Goal: Task Accomplishment & Management: Manage account settings

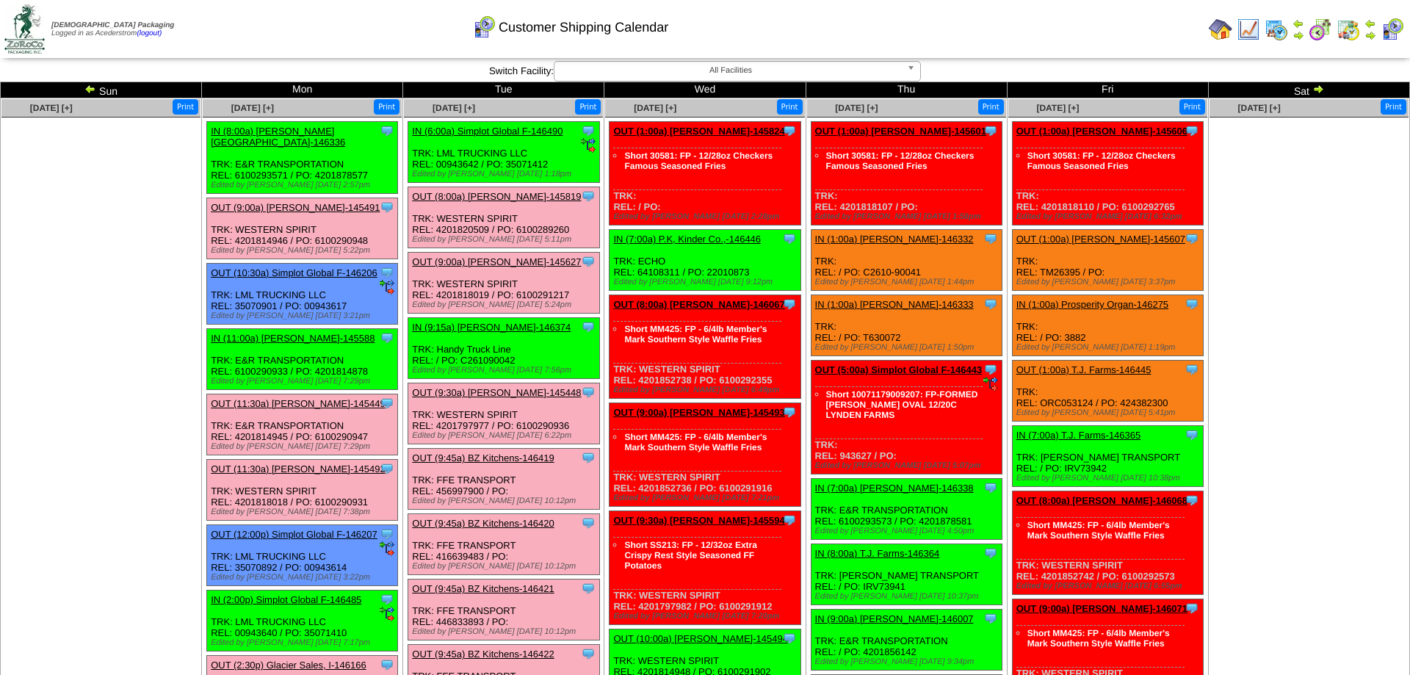
click at [1270, 24] on img at bounding box center [1277, 30] width 24 height 24
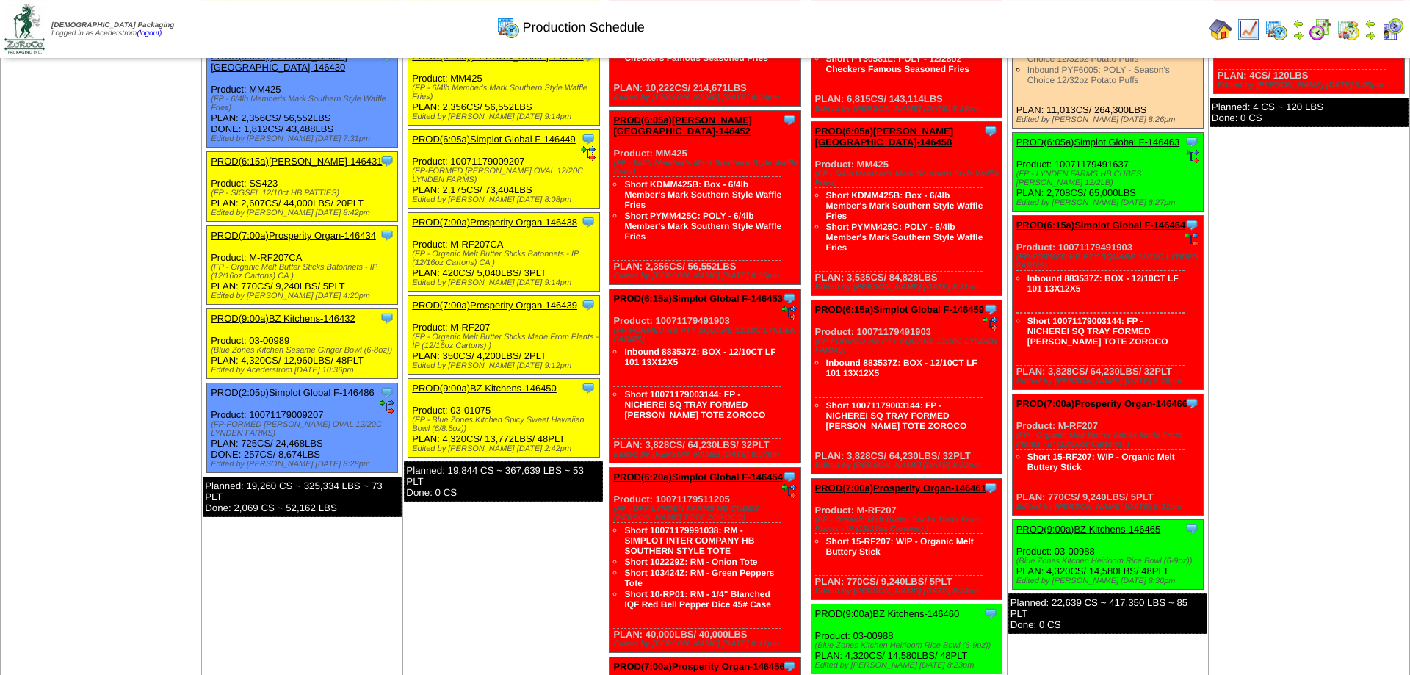
scroll to position [150, 0]
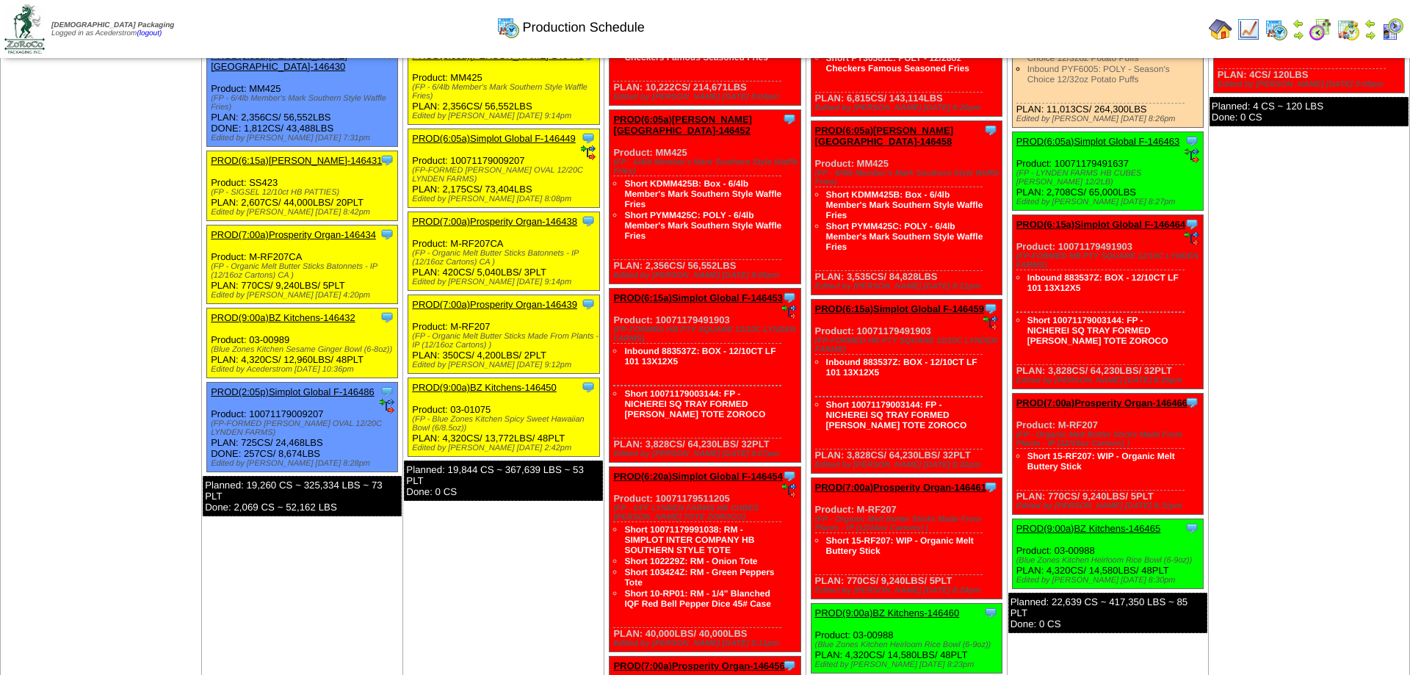
click at [498, 393] on link "PROD(9:00a)BZ Kitchens-146450" at bounding box center [484, 387] width 145 height 11
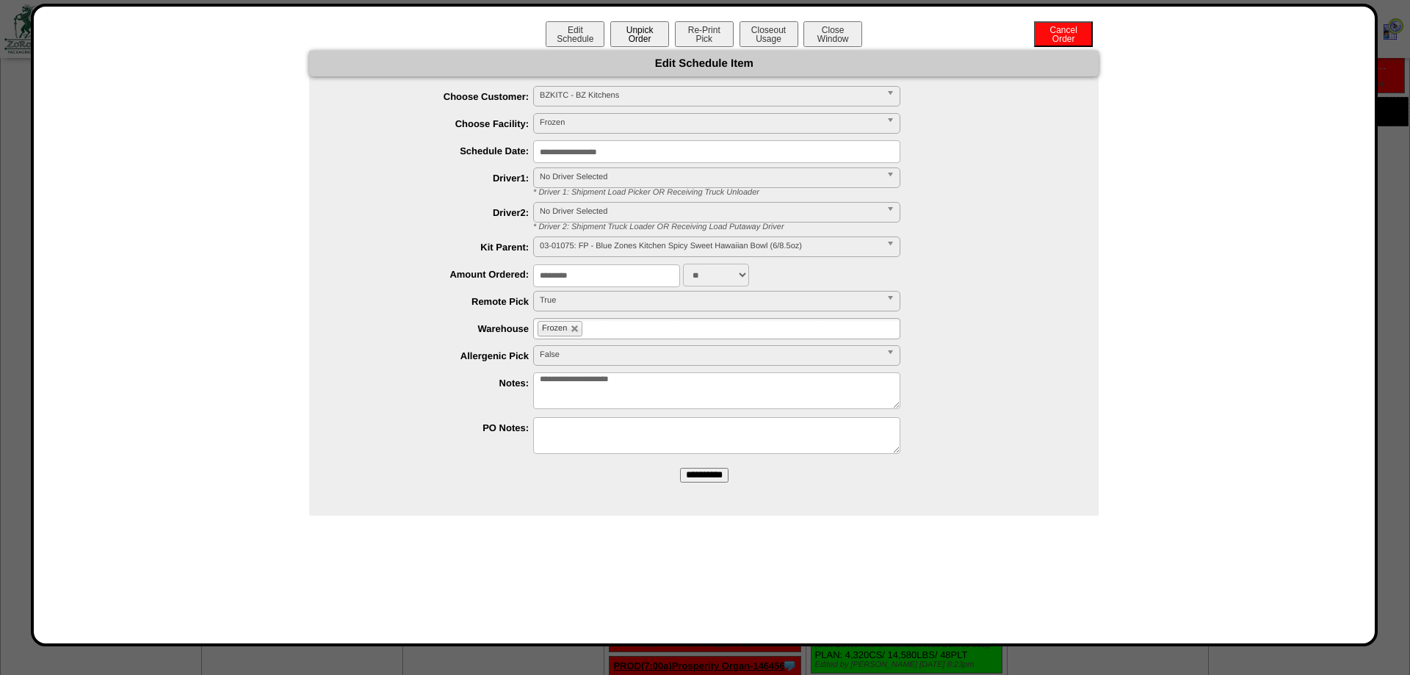
click at [640, 27] on button "Unpick Order" at bounding box center [639, 34] width 59 height 26
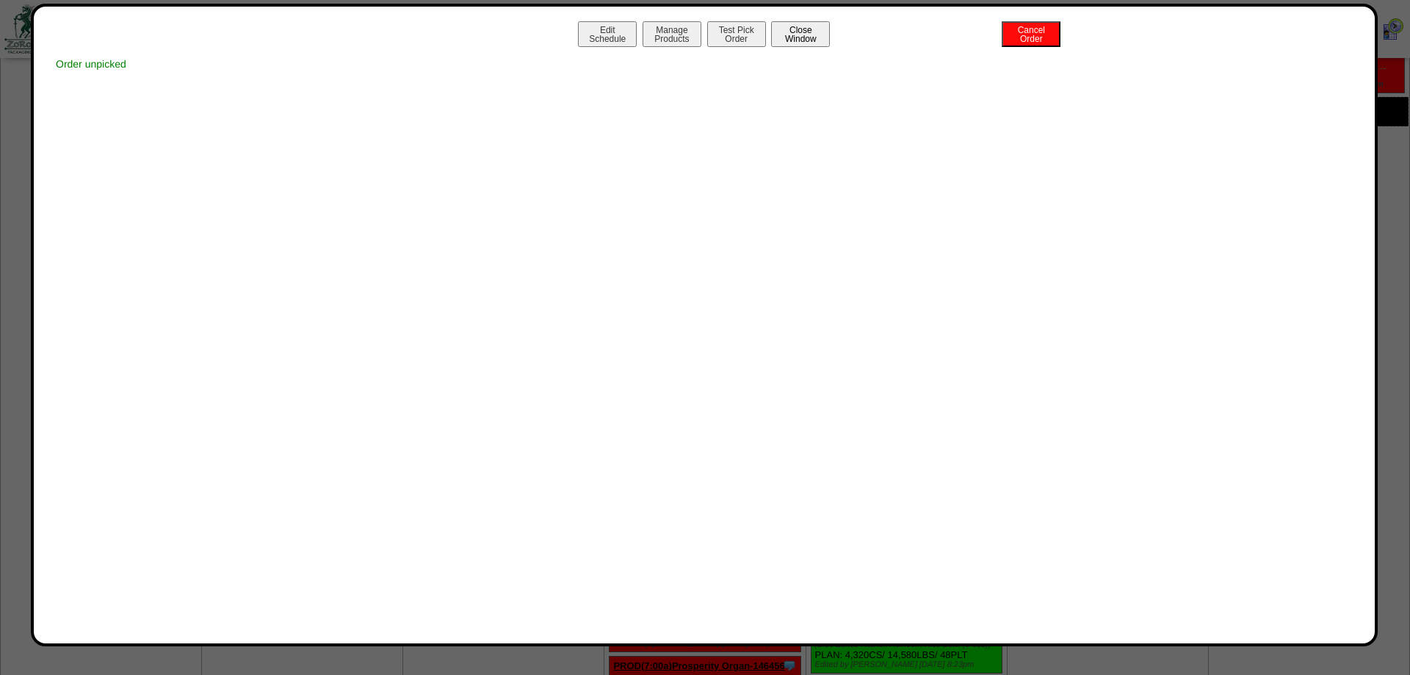
click at [790, 37] on button "Close Window" at bounding box center [800, 34] width 59 height 26
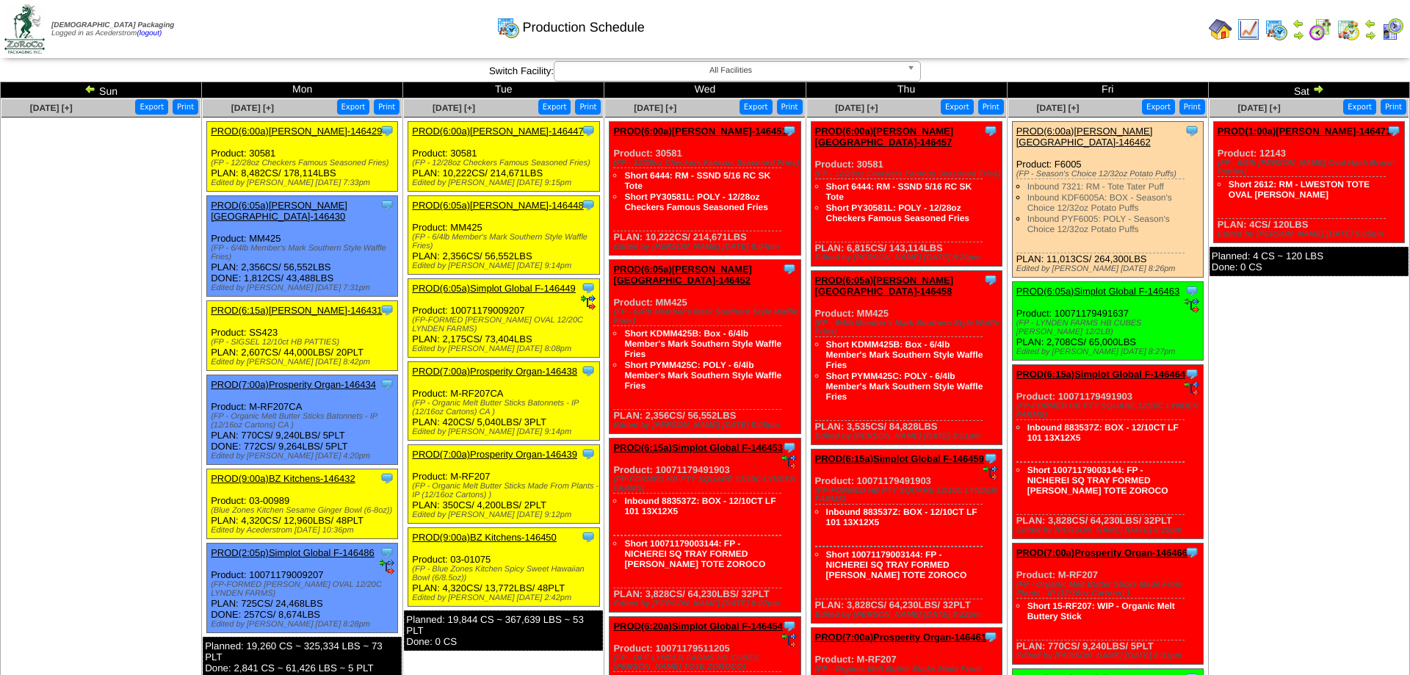
click at [286, 205] on link "PROD(6:05a)Lamb-Weston-146430" at bounding box center [279, 211] width 137 height 22
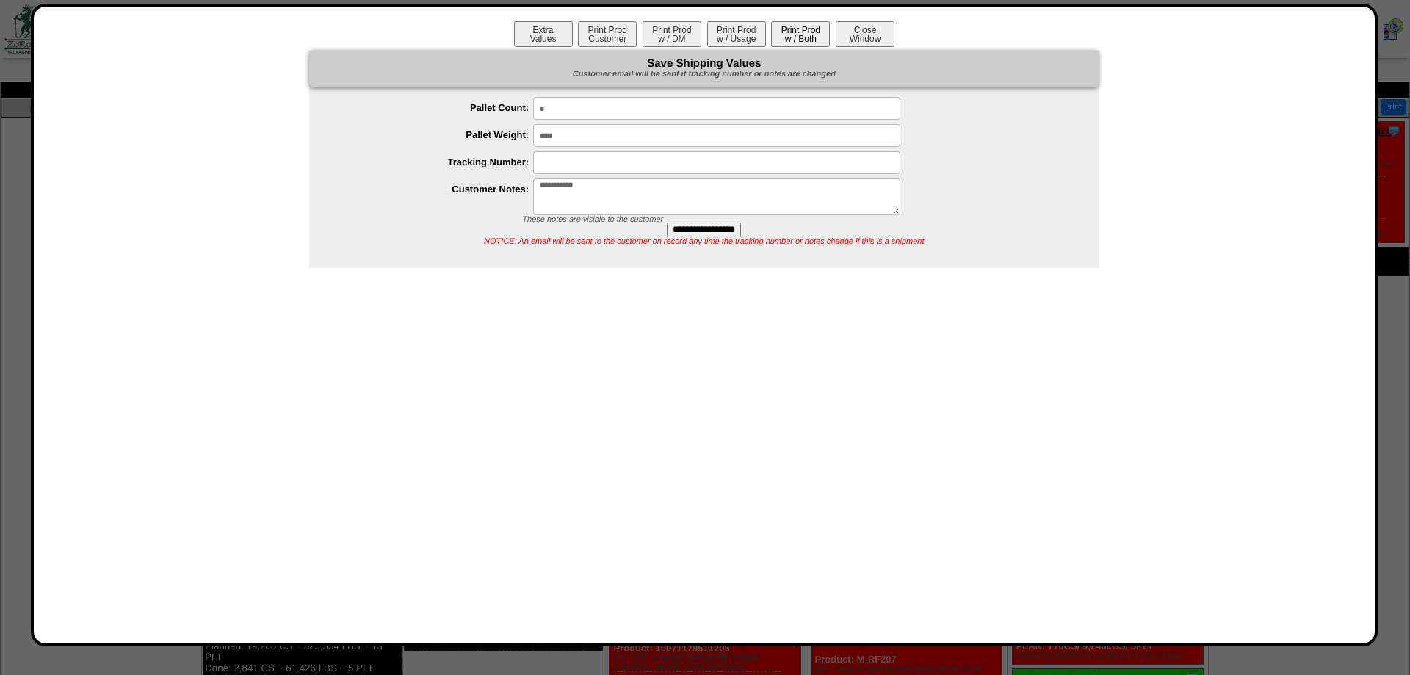
click at [787, 32] on button "Print Prod w / Both" at bounding box center [800, 34] width 59 height 26
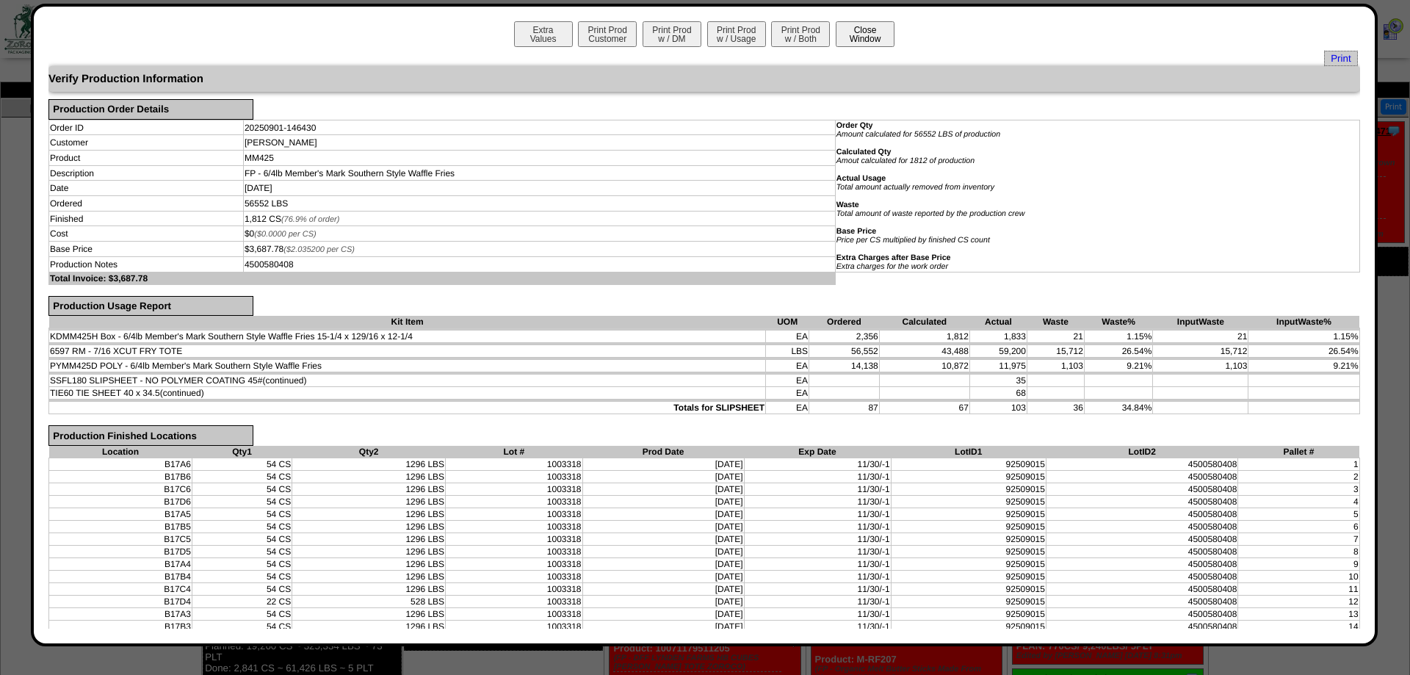
click at [862, 29] on button "Close Window" at bounding box center [865, 34] width 59 height 26
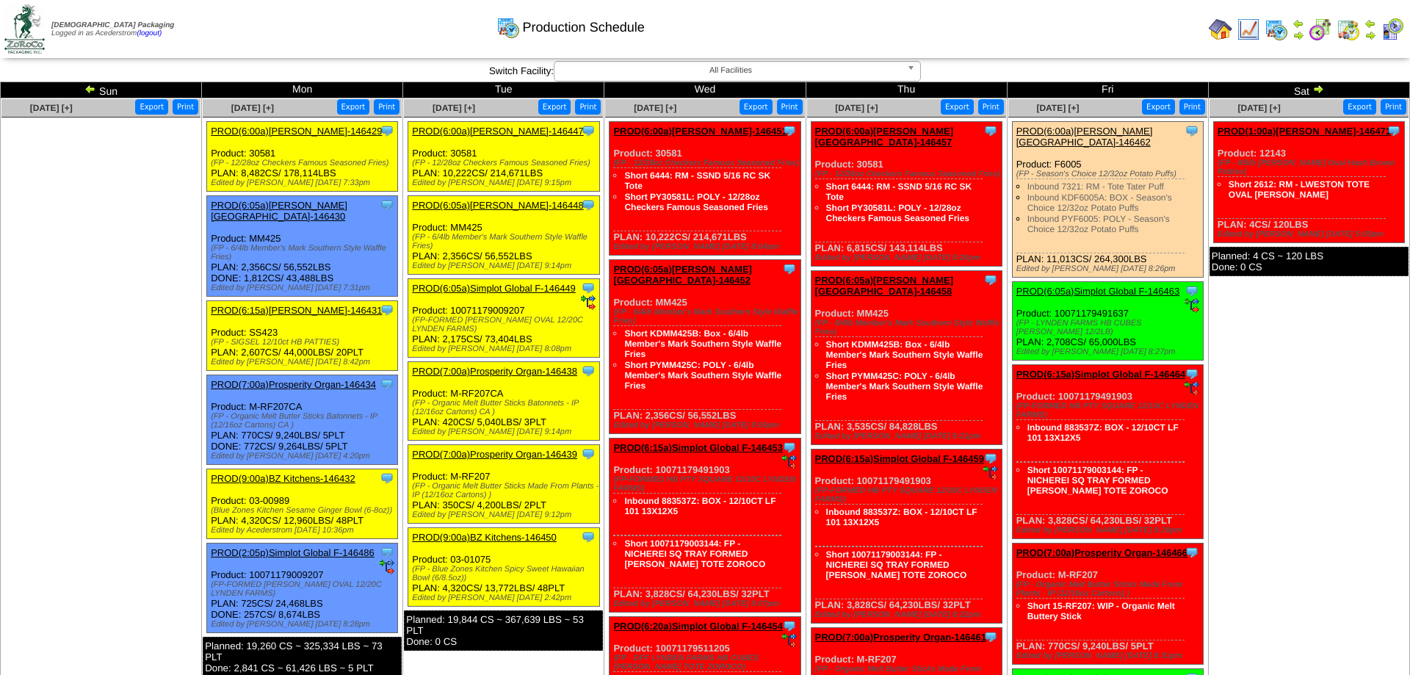
click at [195, 236] on ul at bounding box center [100, 228] width 199 height 220
click at [100, 251] on ul at bounding box center [100, 228] width 199 height 220
click at [351, 40] on div "Production Schedule" at bounding box center [570, 22] width 811 height 40
click at [530, 135] on link "PROD(6:00a)[PERSON_NAME]-146447" at bounding box center [497, 131] width 171 height 11
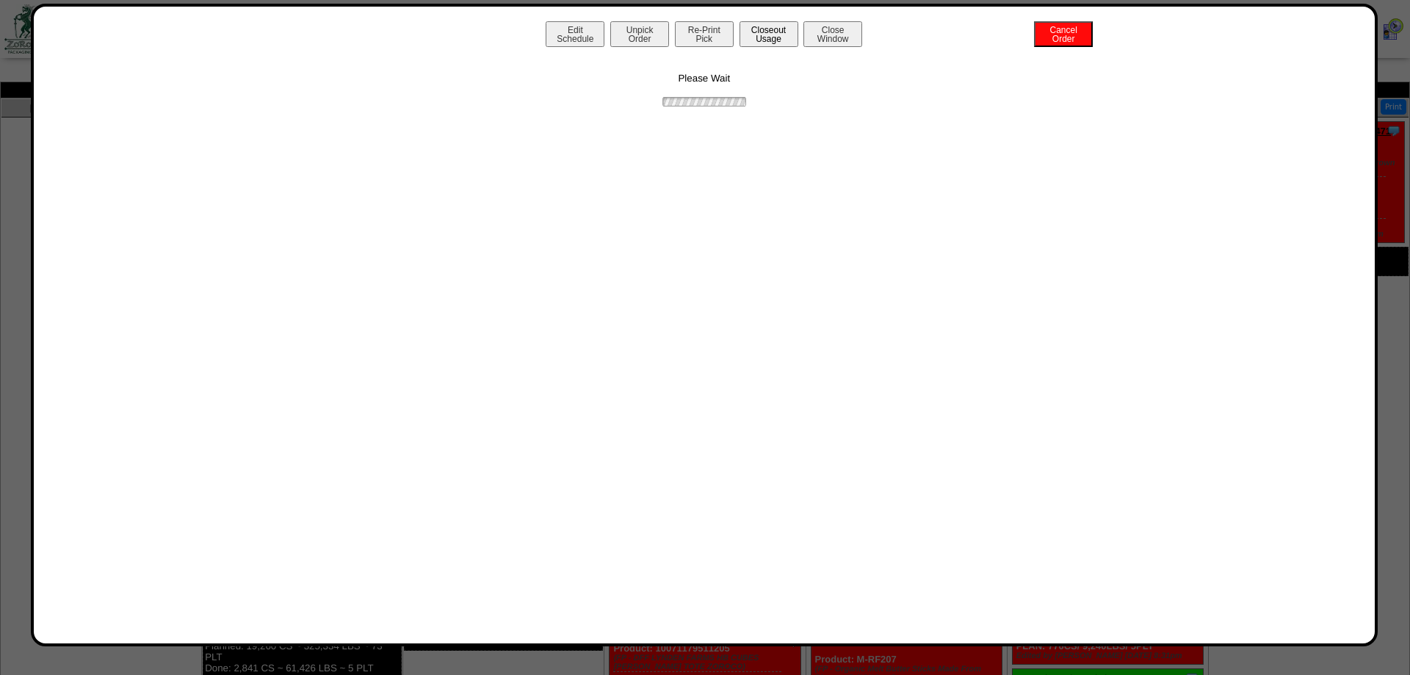
click at [770, 31] on button "Closeout Usage" at bounding box center [769, 34] width 59 height 26
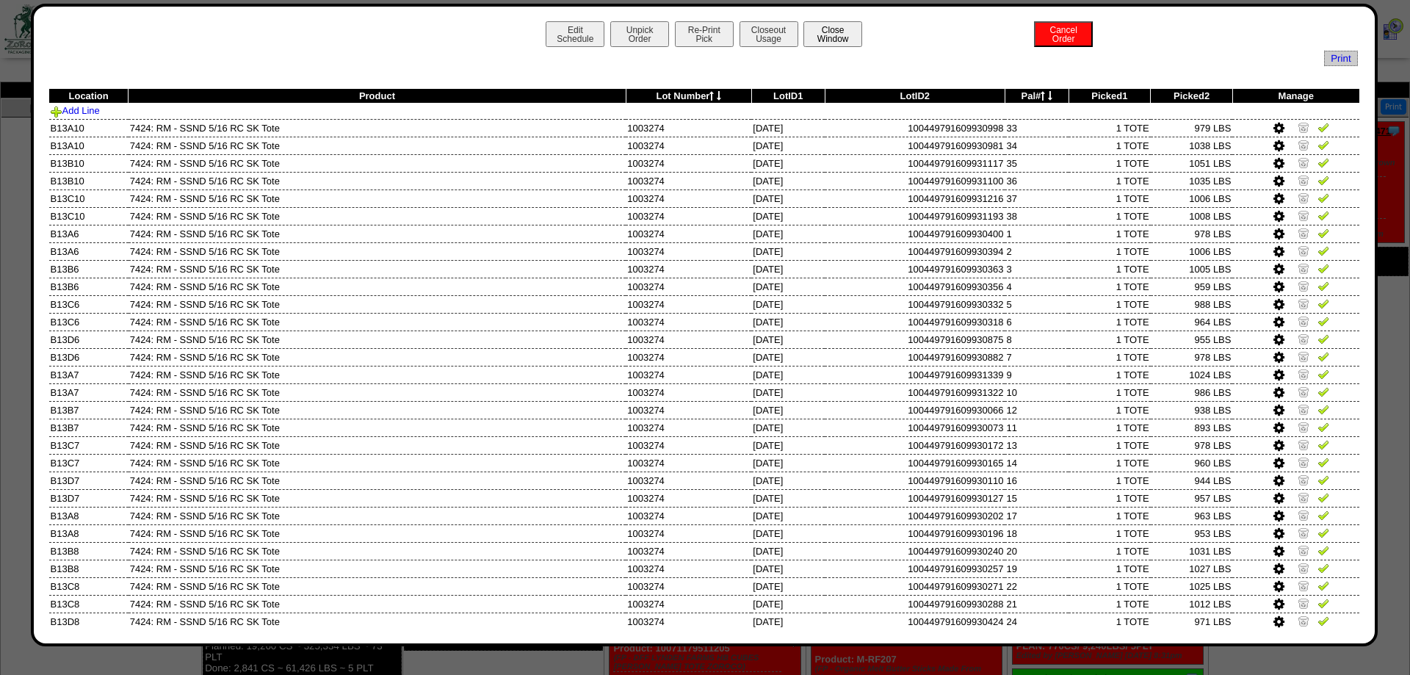
click at [826, 46] on button "Close Window" at bounding box center [833, 34] width 59 height 26
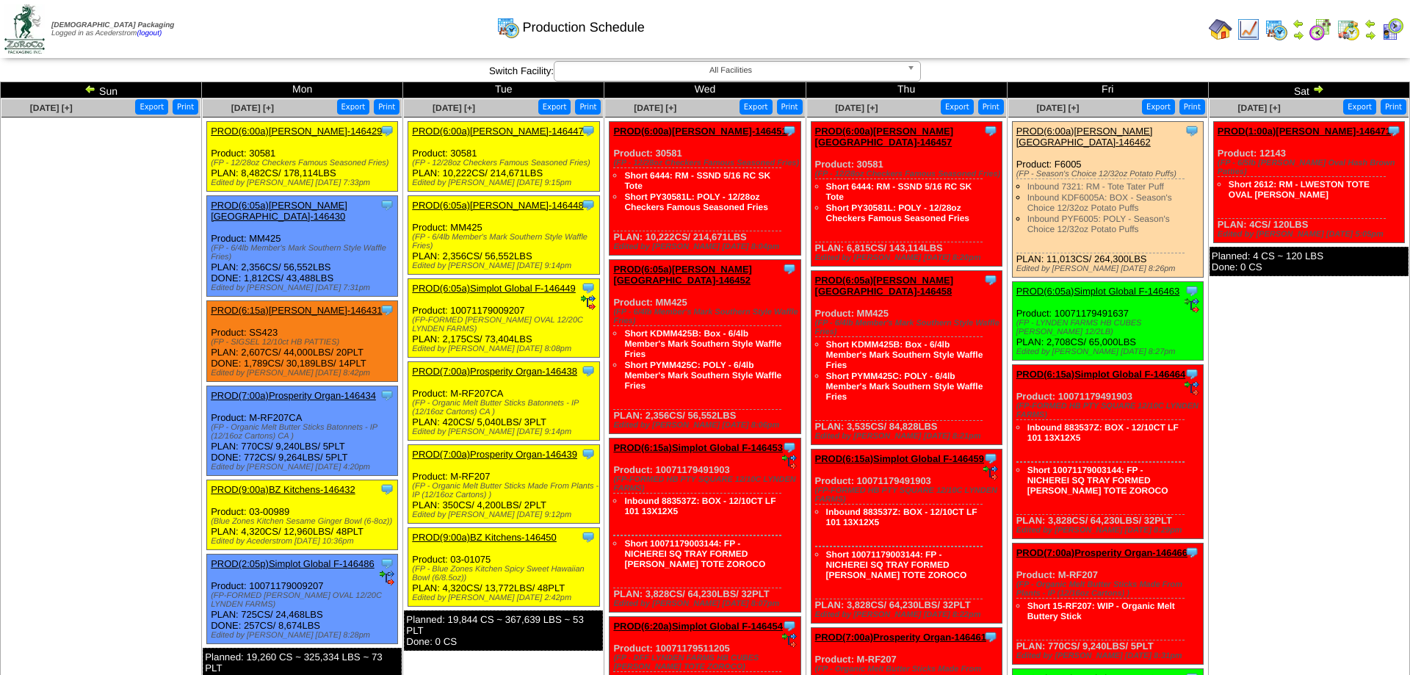
click at [466, 128] on link "PROD(6:00a)[PERSON_NAME]-146447" at bounding box center [497, 131] width 171 height 11
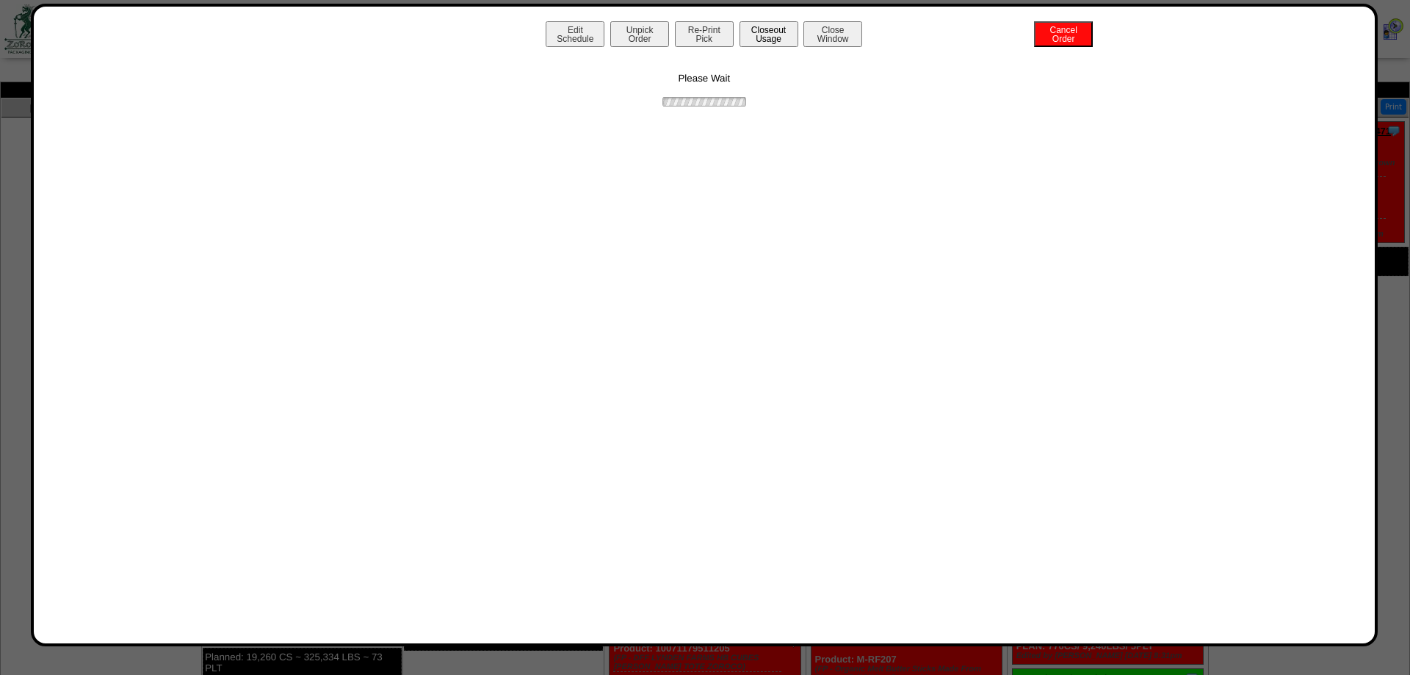
click at [783, 32] on button "Closeout Usage" at bounding box center [769, 34] width 59 height 26
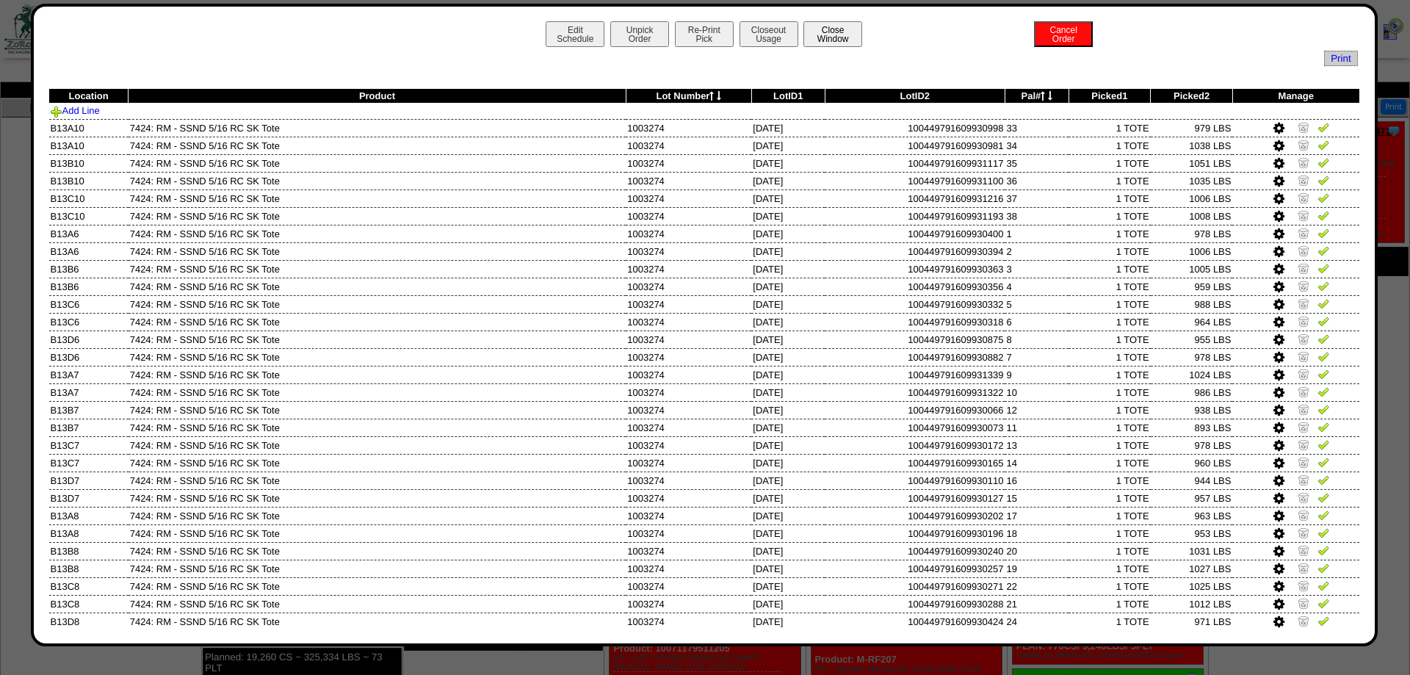
click at [824, 24] on button "Close Window" at bounding box center [833, 34] width 59 height 26
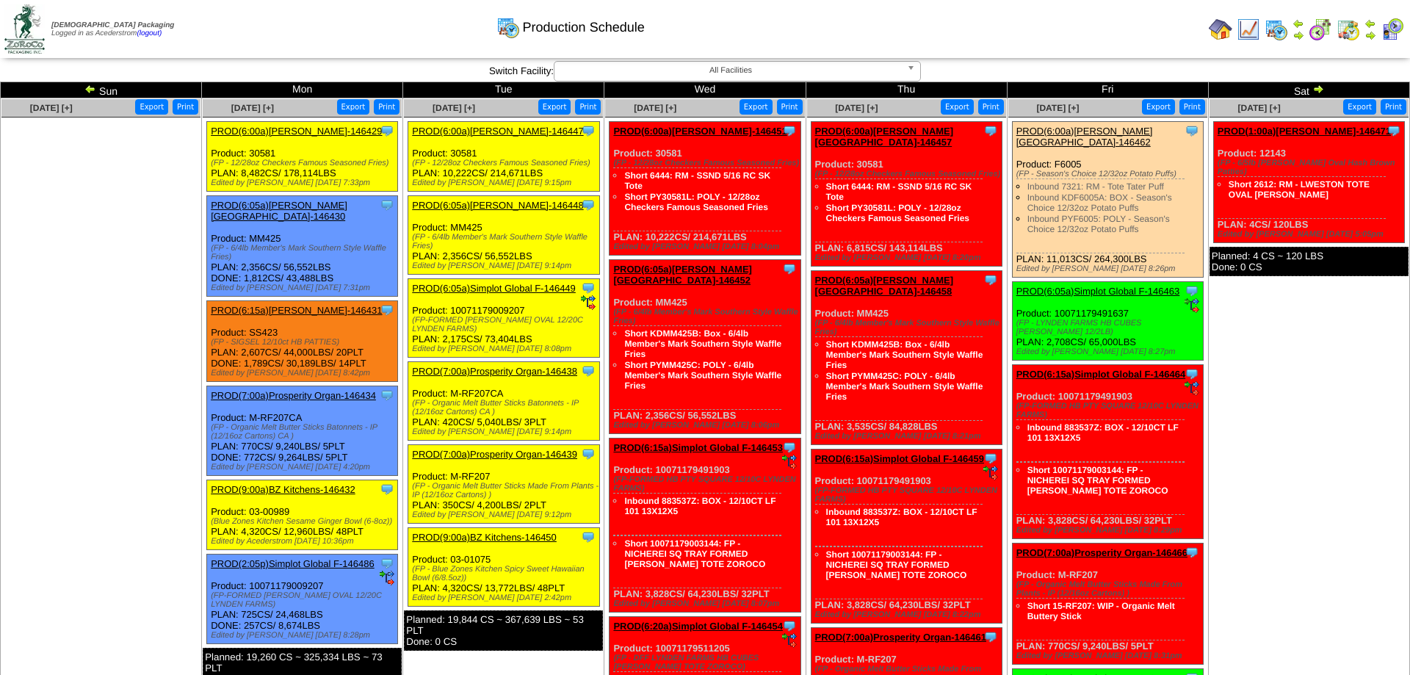
click at [1327, 549] on td "[DATE] [+] Print Export Clone Item PROD(1:00a)[PERSON_NAME]-146471 [PERSON_NAME…" at bounding box center [1308, 577] width 201 height 958
click at [92, 194] on ul at bounding box center [100, 228] width 199 height 220
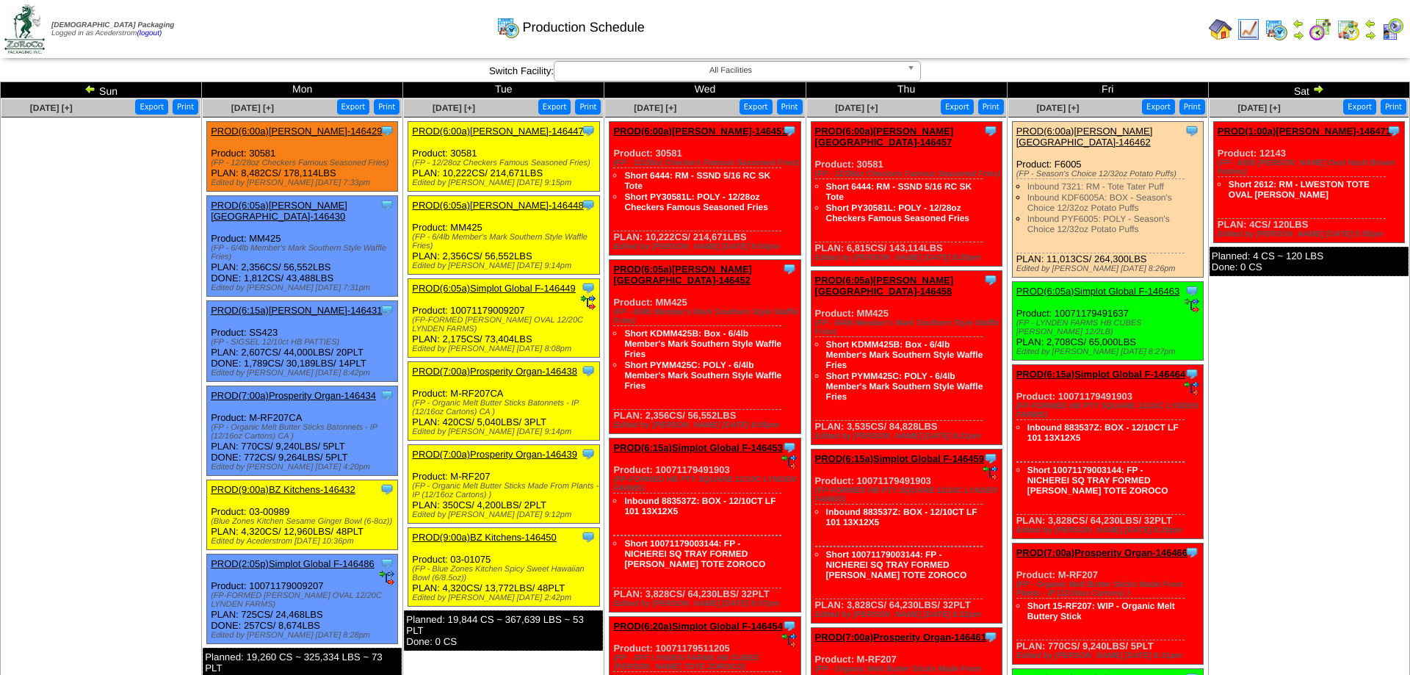
click at [1366, 26] on img at bounding box center [1371, 24] width 12 height 12
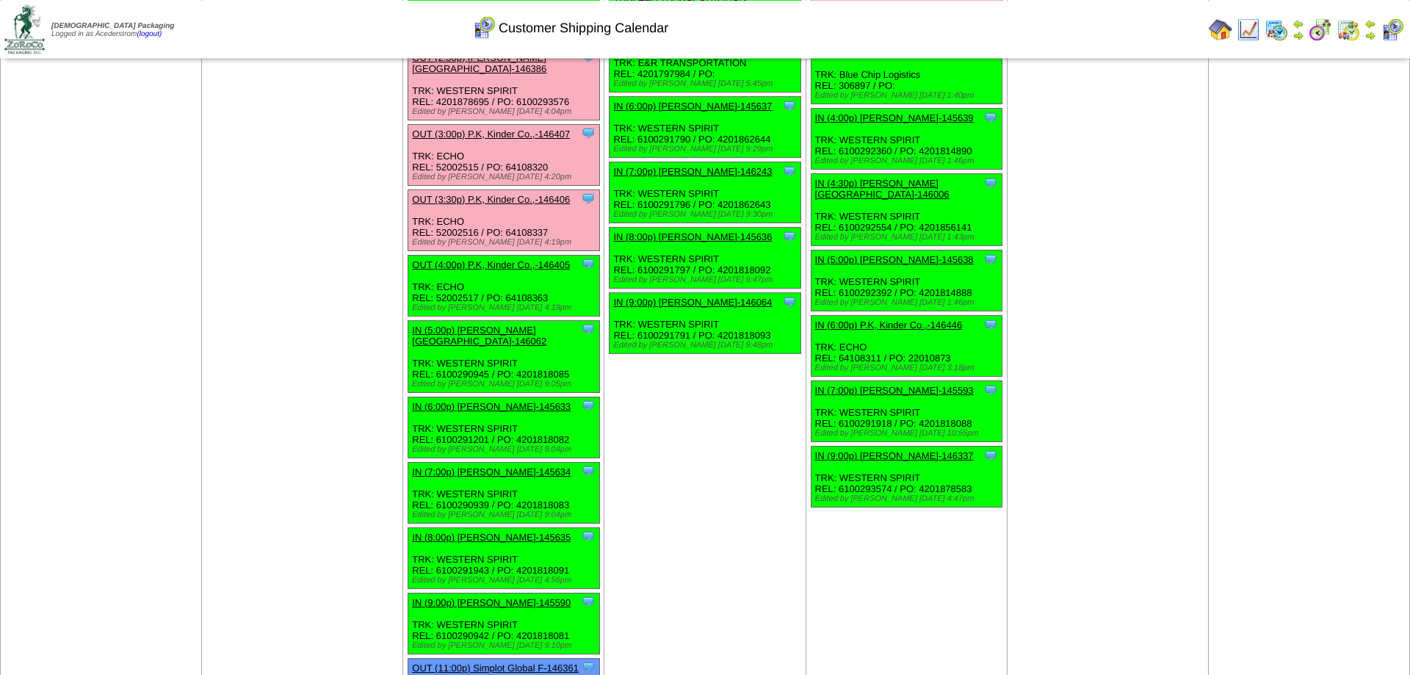
scroll to position [2023, 0]
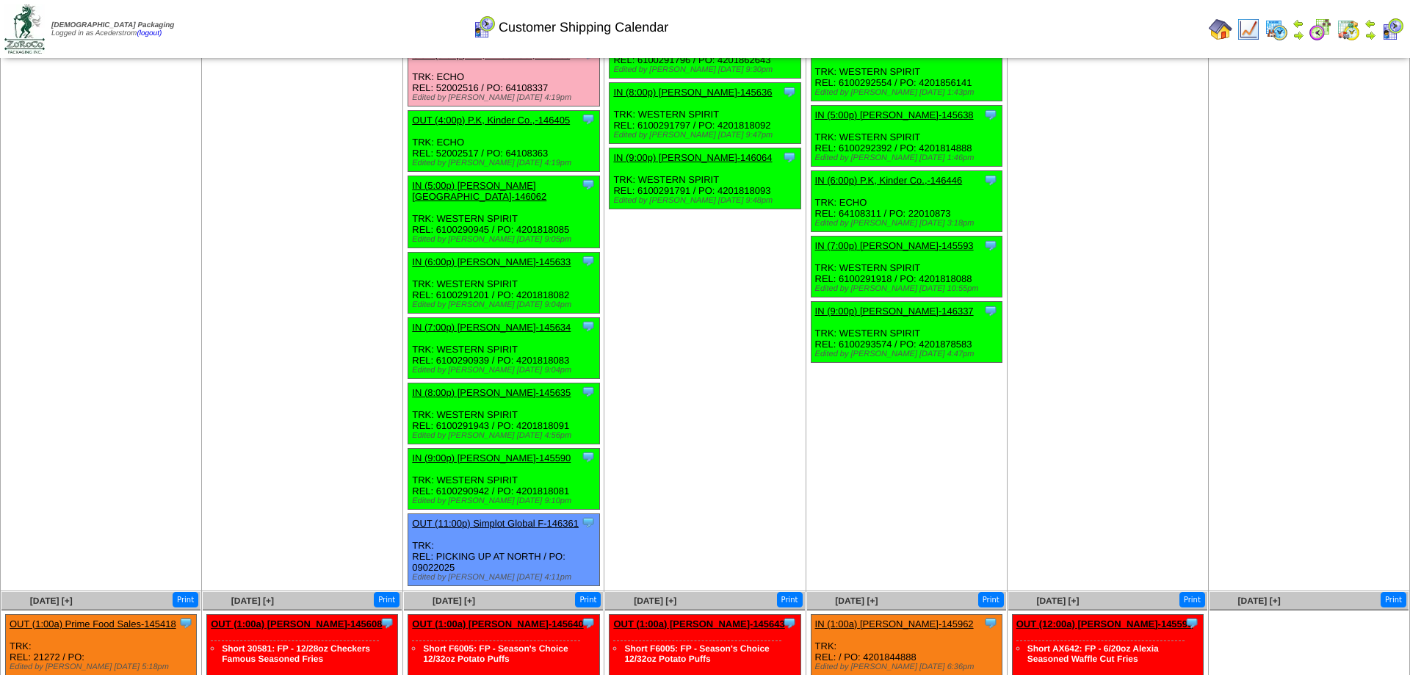
click at [483, 126] on link "OUT (4:00p) P.K, Kinder Co.,-146405" at bounding box center [491, 120] width 158 height 11
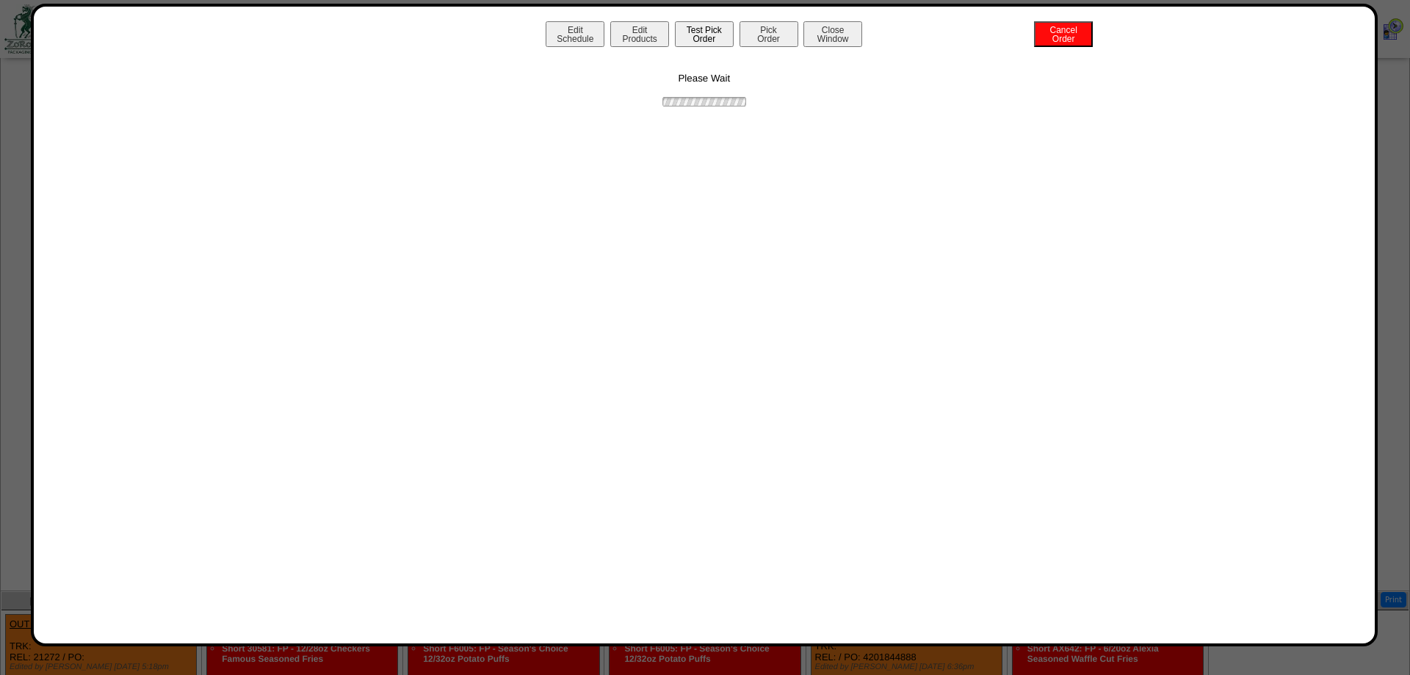
click at [705, 30] on button "Test Pick Order" at bounding box center [704, 34] width 59 height 26
click at [638, 39] on button "Edit Products" at bounding box center [639, 34] width 59 height 26
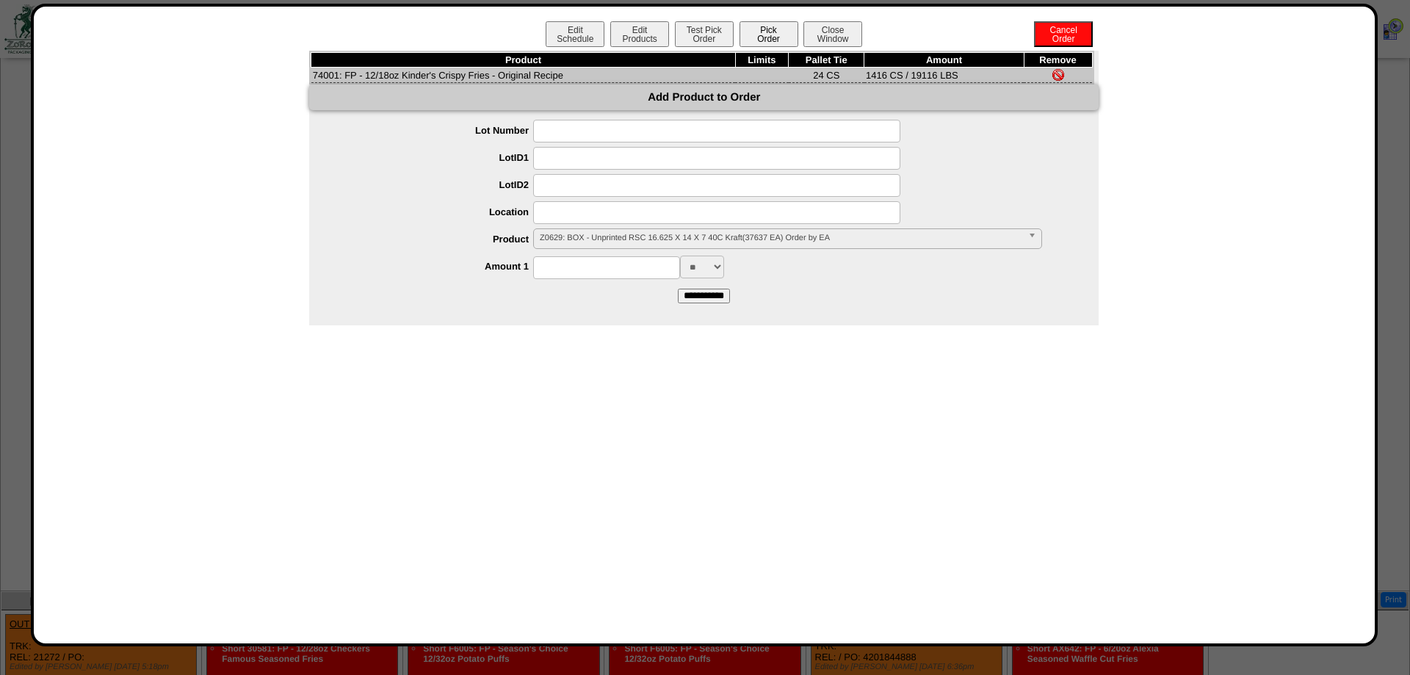
click at [764, 35] on button "Pick Order" at bounding box center [769, 34] width 59 height 26
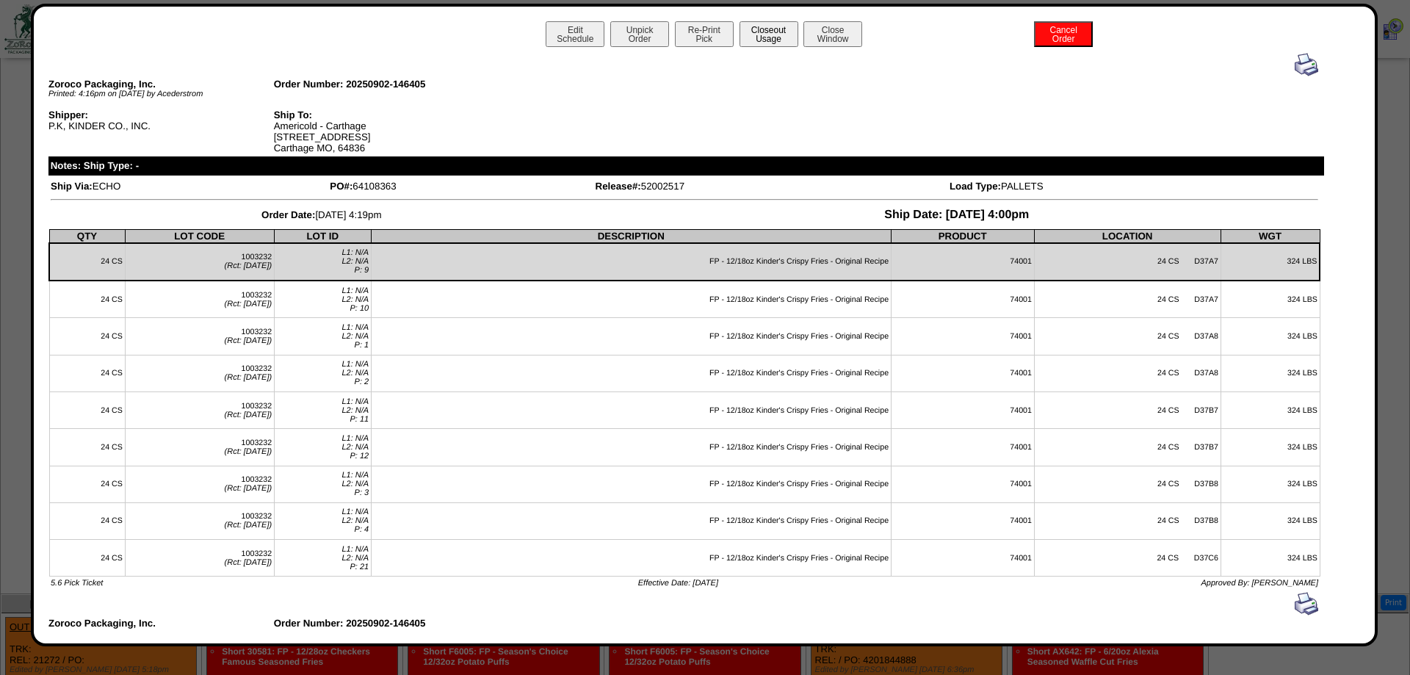
click at [768, 41] on button "Closeout Usage" at bounding box center [769, 34] width 59 height 26
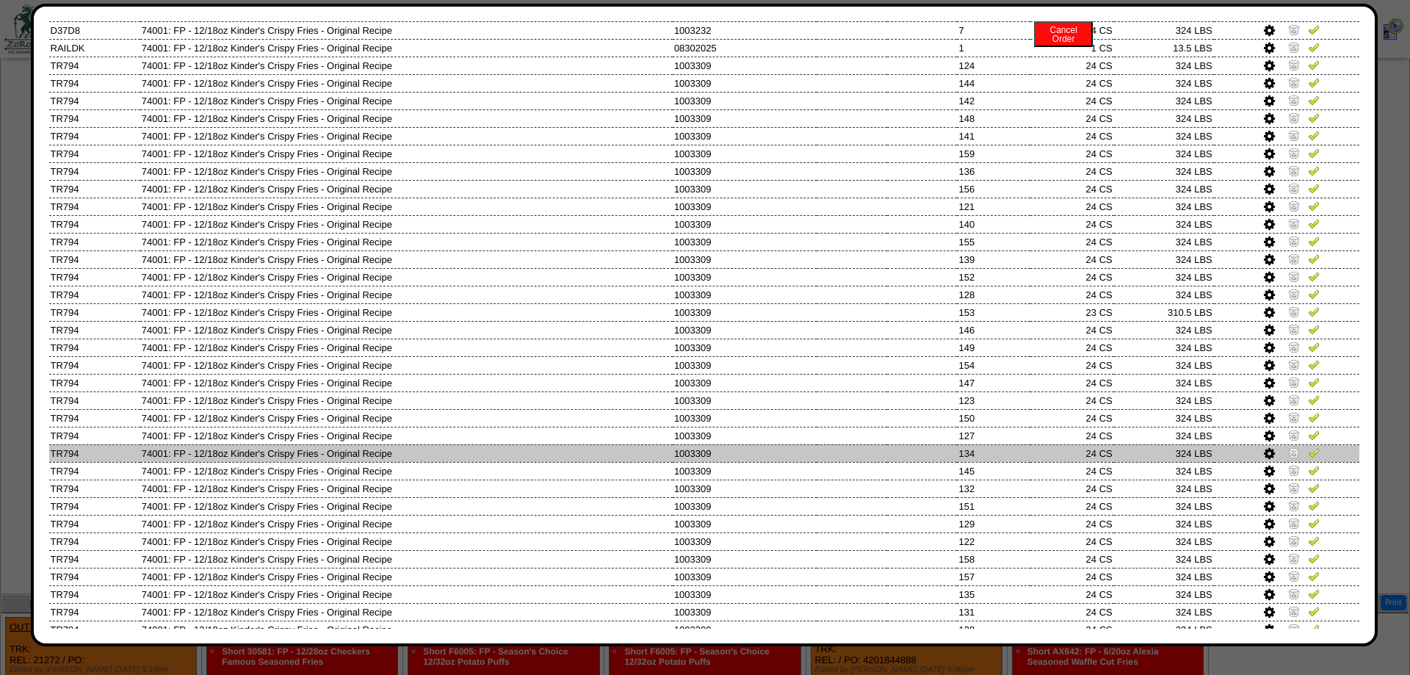
scroll to position [356, 0]
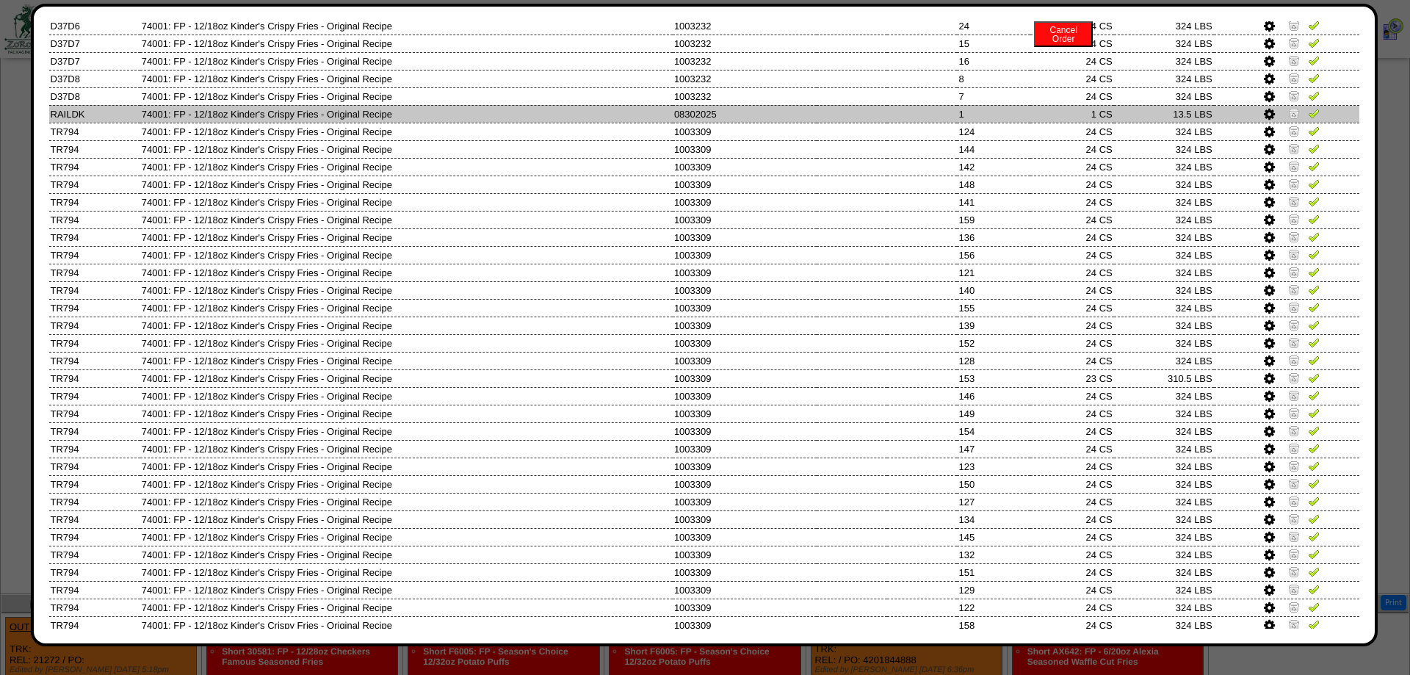
click at [1292, 119] on img at bounding box center [1294, 113] width 12 height 12
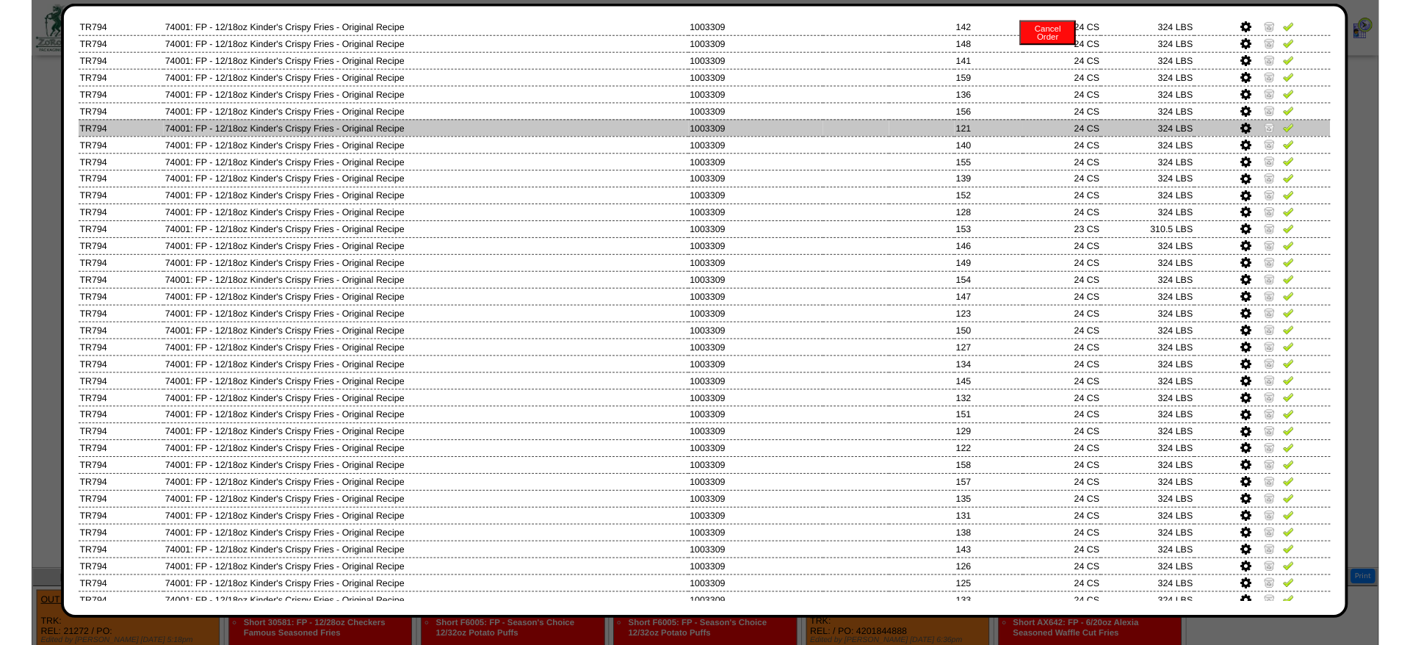
scroll to position [554, 0]
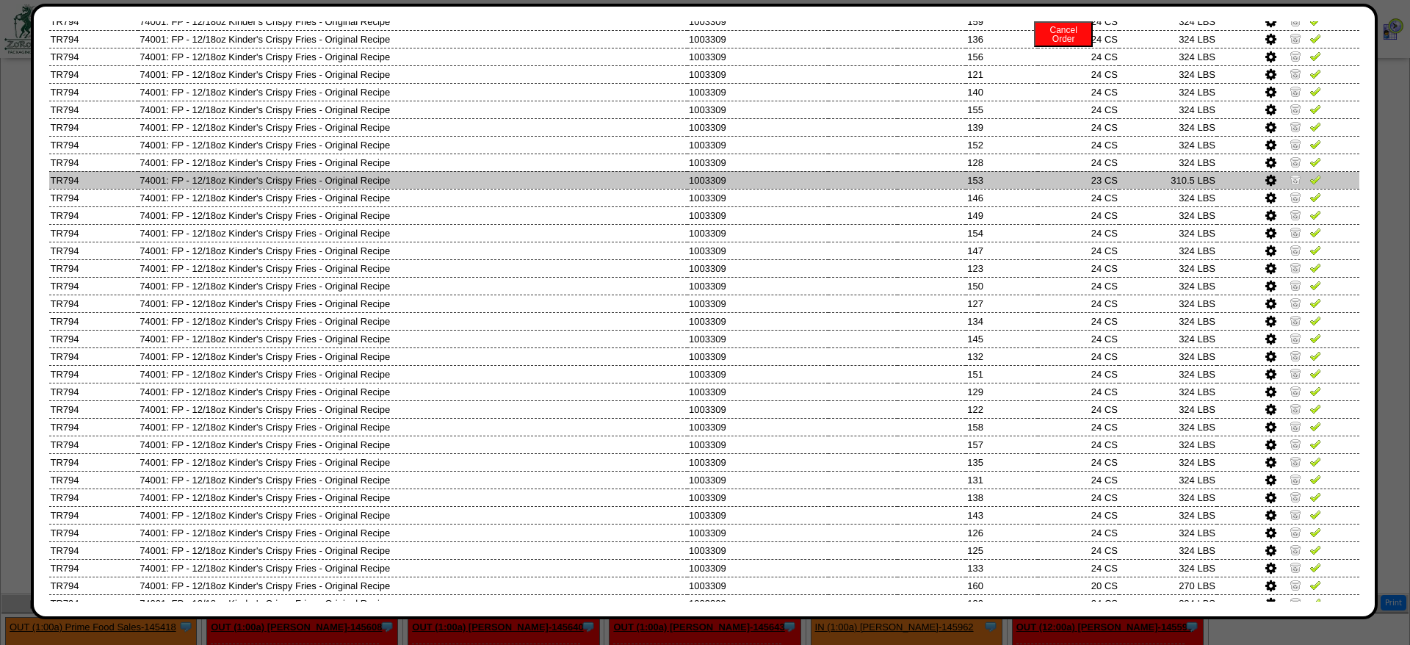
click at [1270, 187] on icon at bounding box center [1271, 180] width 11 height 13
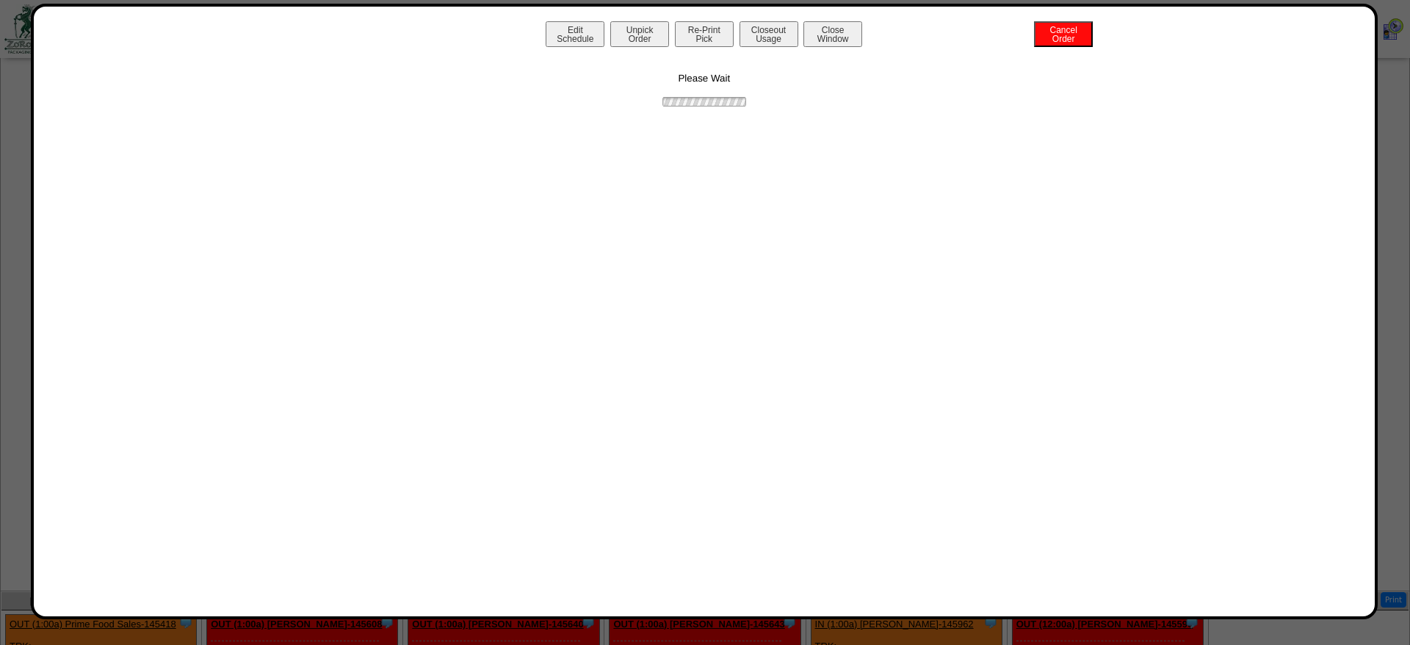
scroll to position [0, 0]
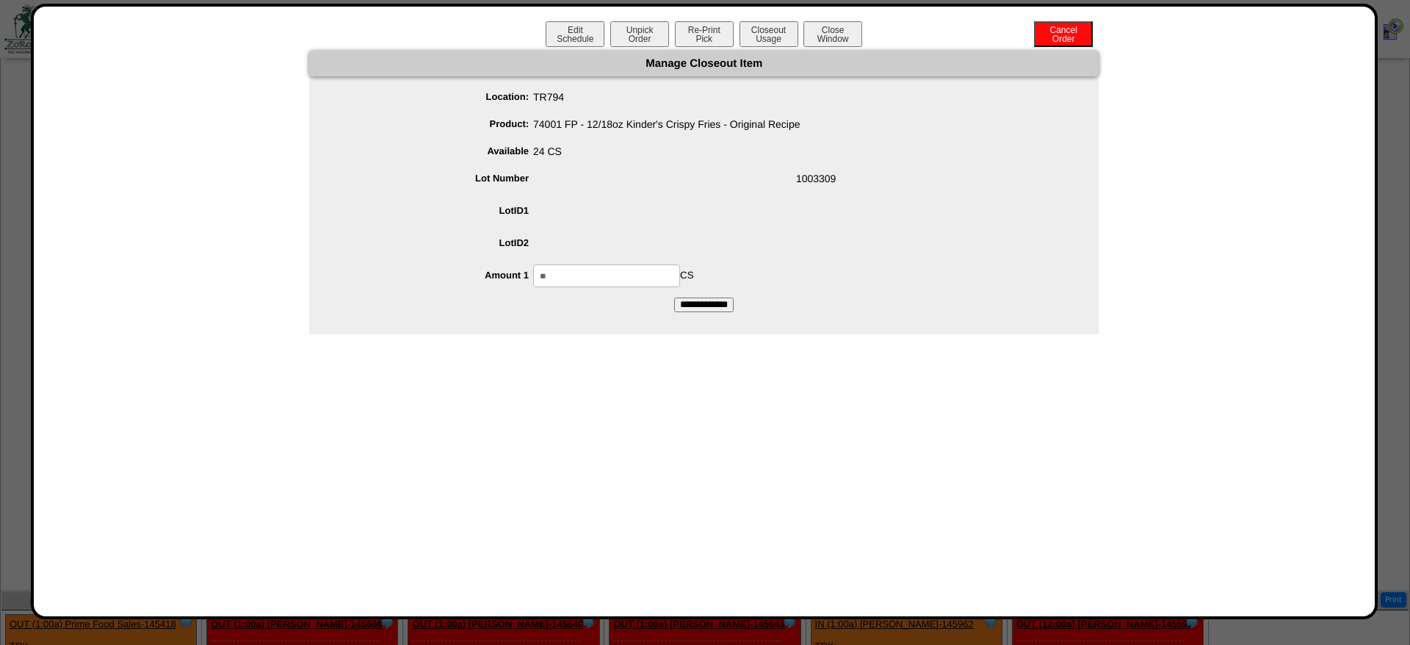
click at [622, 279] on input "**" at bounding box center [606, 275] width 147 height 23
type input "**"
click at [674, 298] on input "**********" at bounding box center [704, 305] width 60 height 15
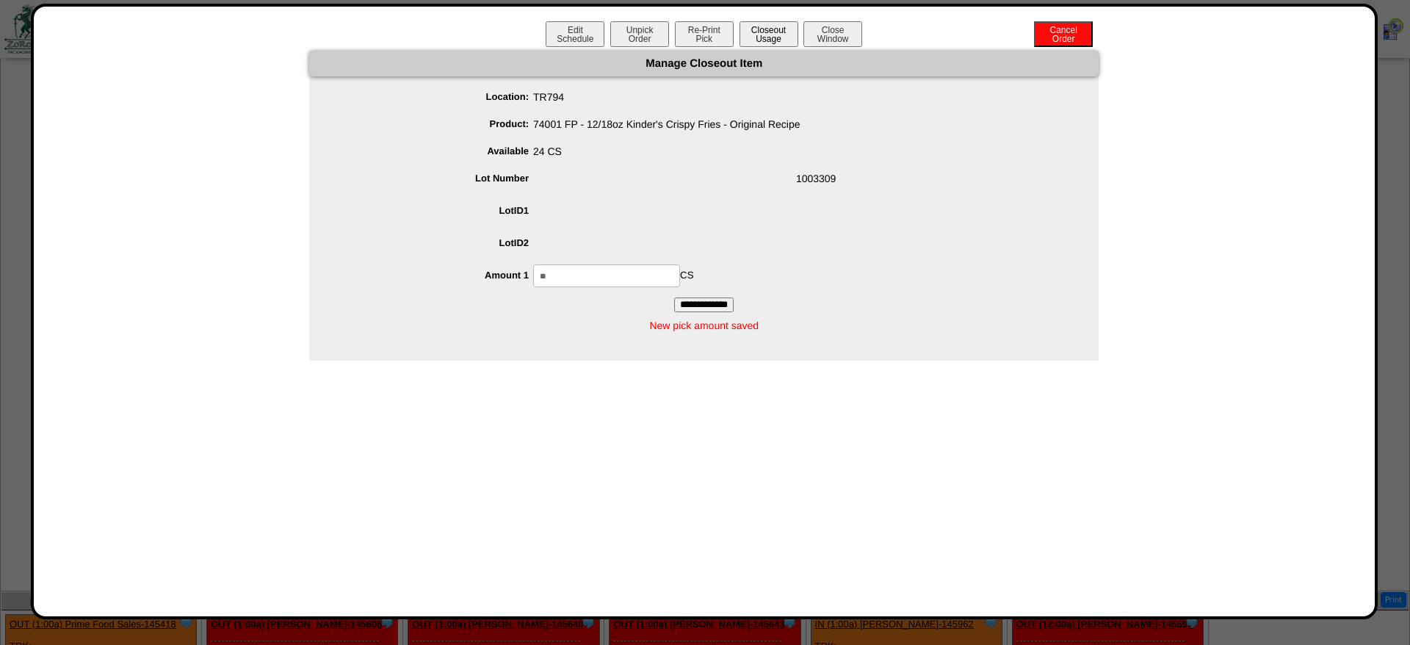
click at [769, 27] on button "Closeout Usage" at bounding box center [769, 34] width 59 height 26
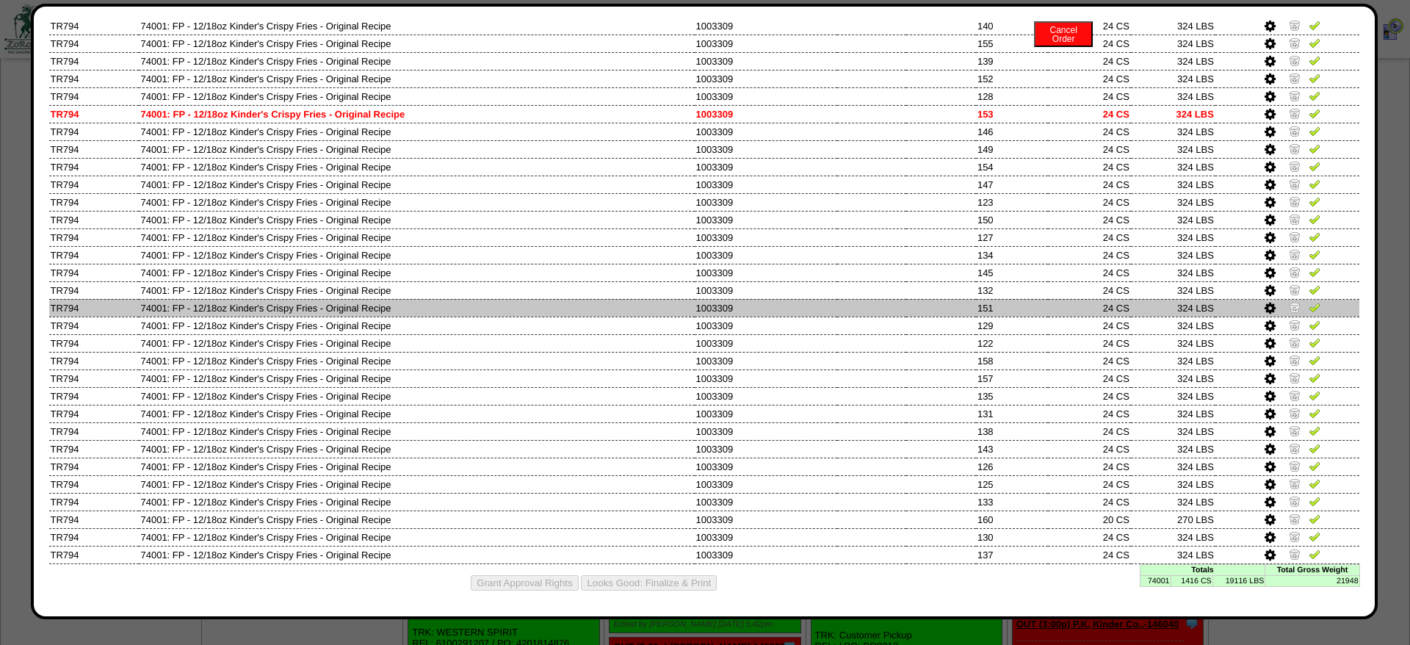
scroll to position [599, 0]
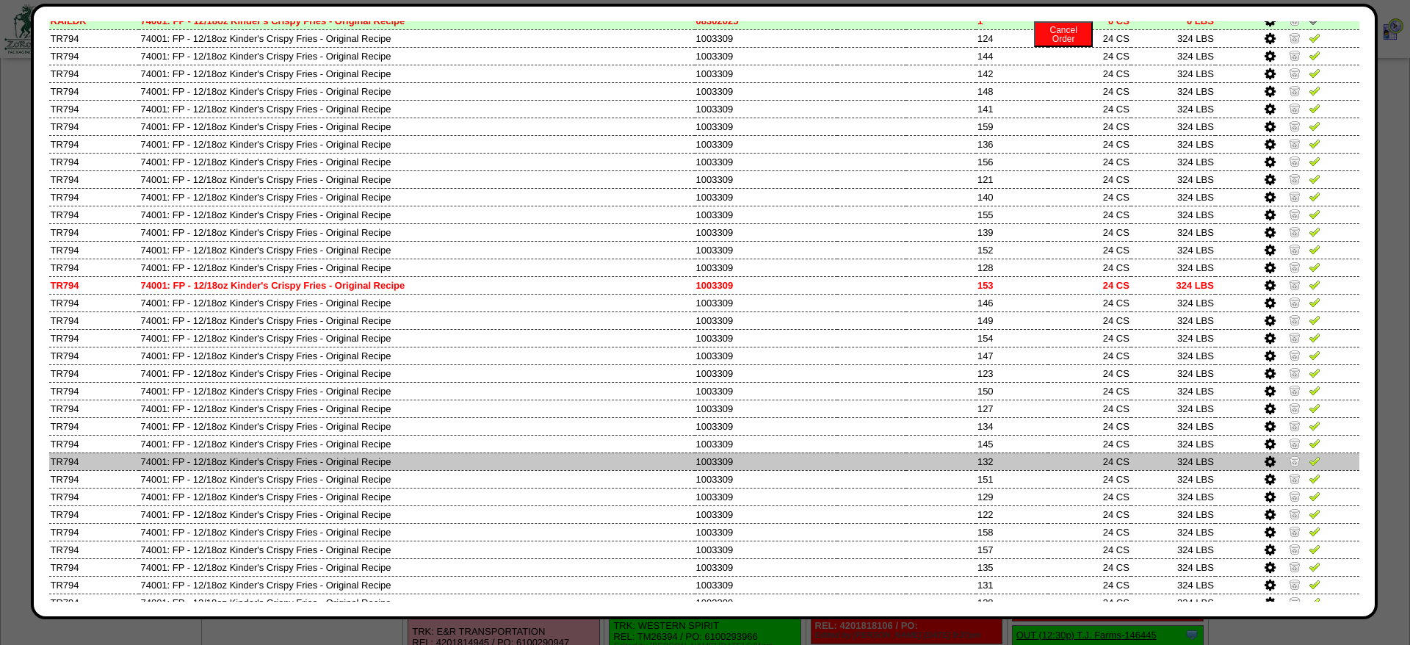
click at [915, 276] on td at bounding box center [940, 268] width 69 height 18
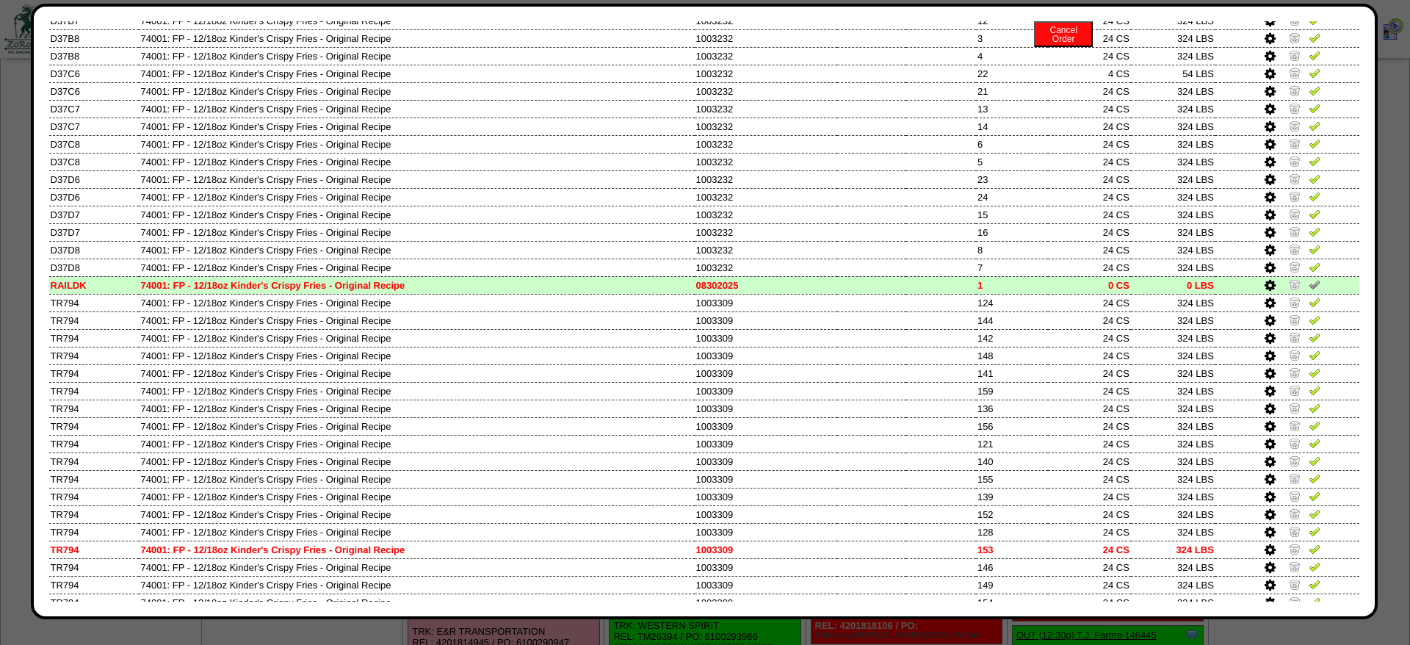
scroll to position [0, 0]
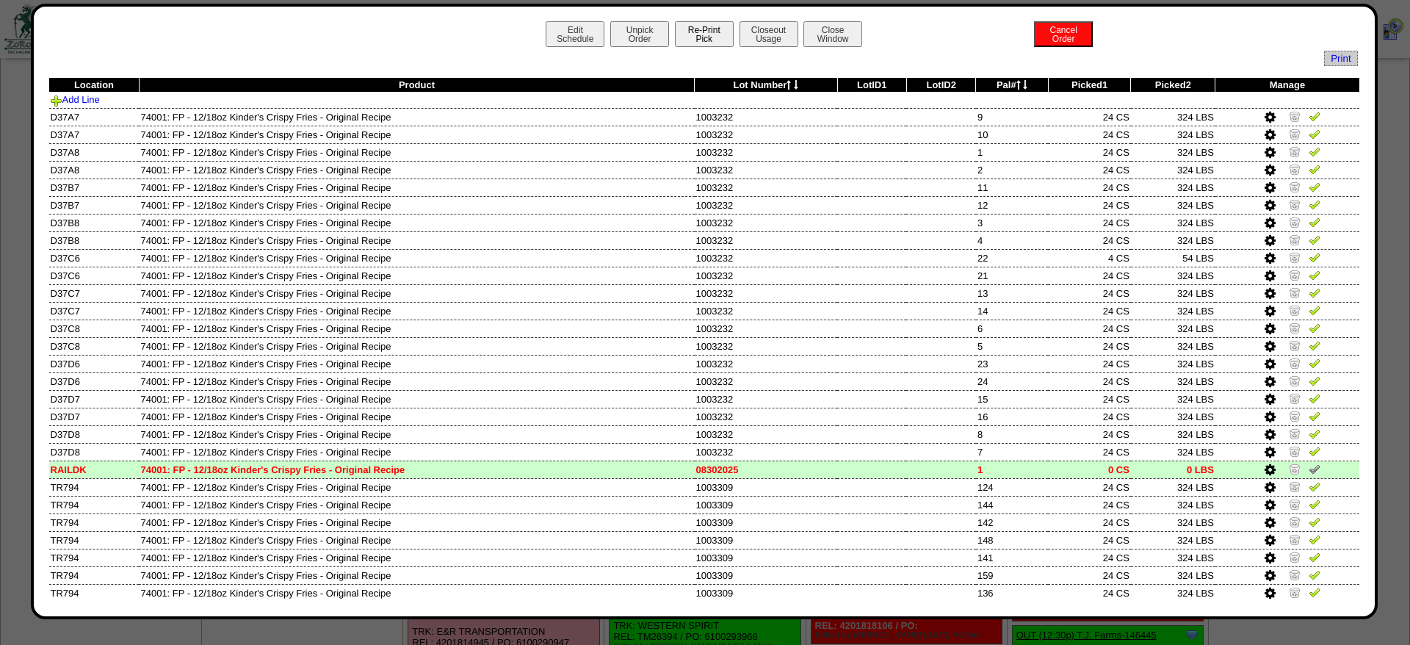
click at [721, 37] on button "Re-Print Pick" at bounding box center [704, 34] width 59 height 26
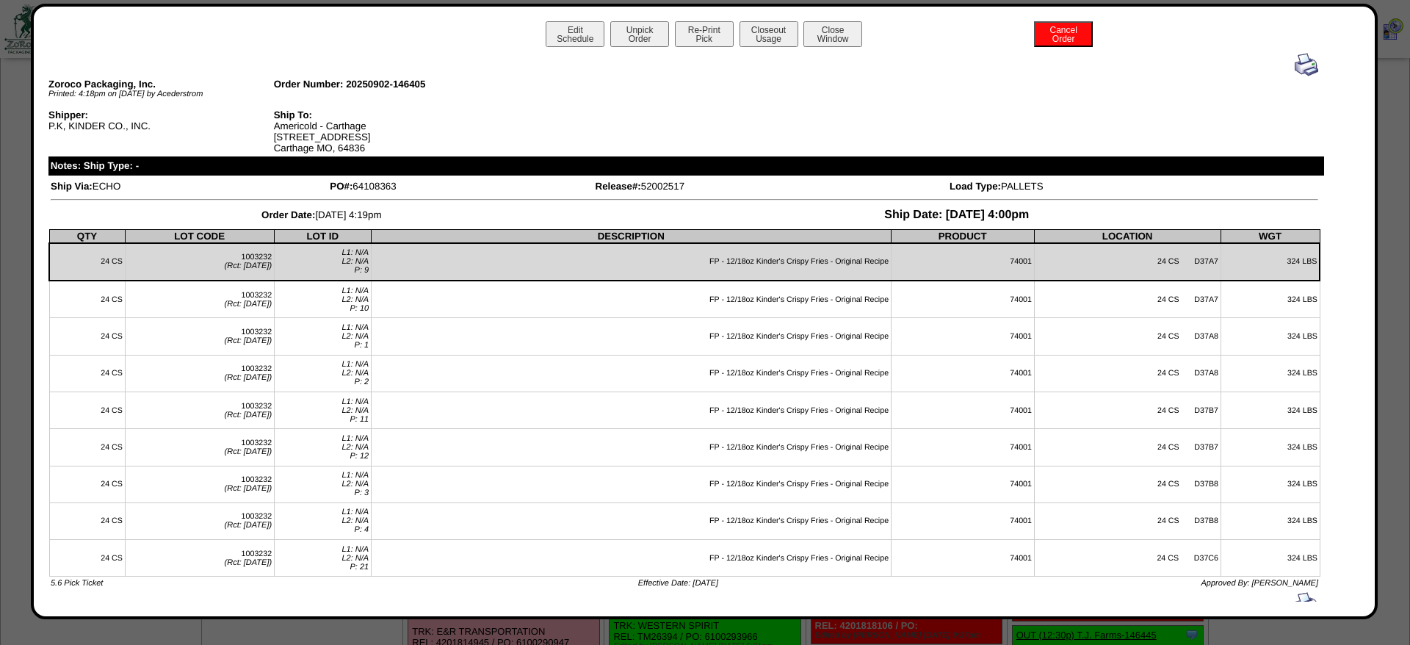
click at [1307, 68] on img at bounding box center [1307, 65] width 24 height 24
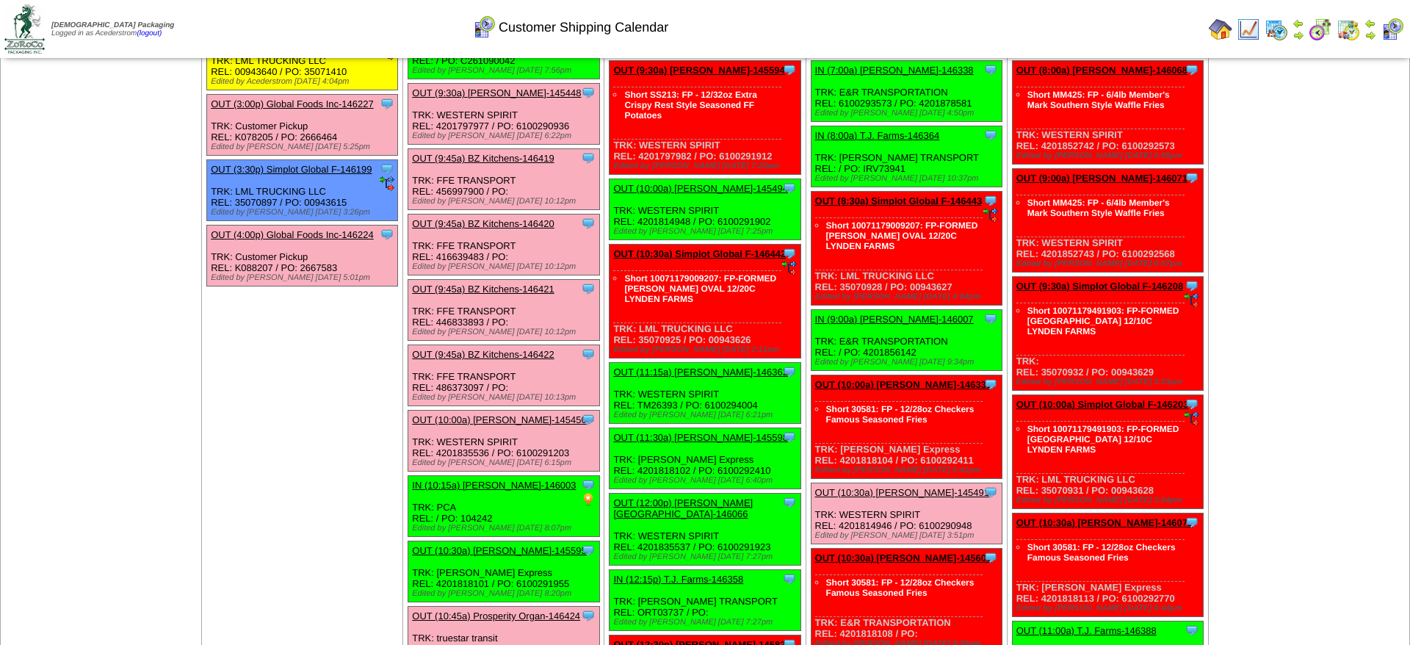
scroll to position [674, 0]
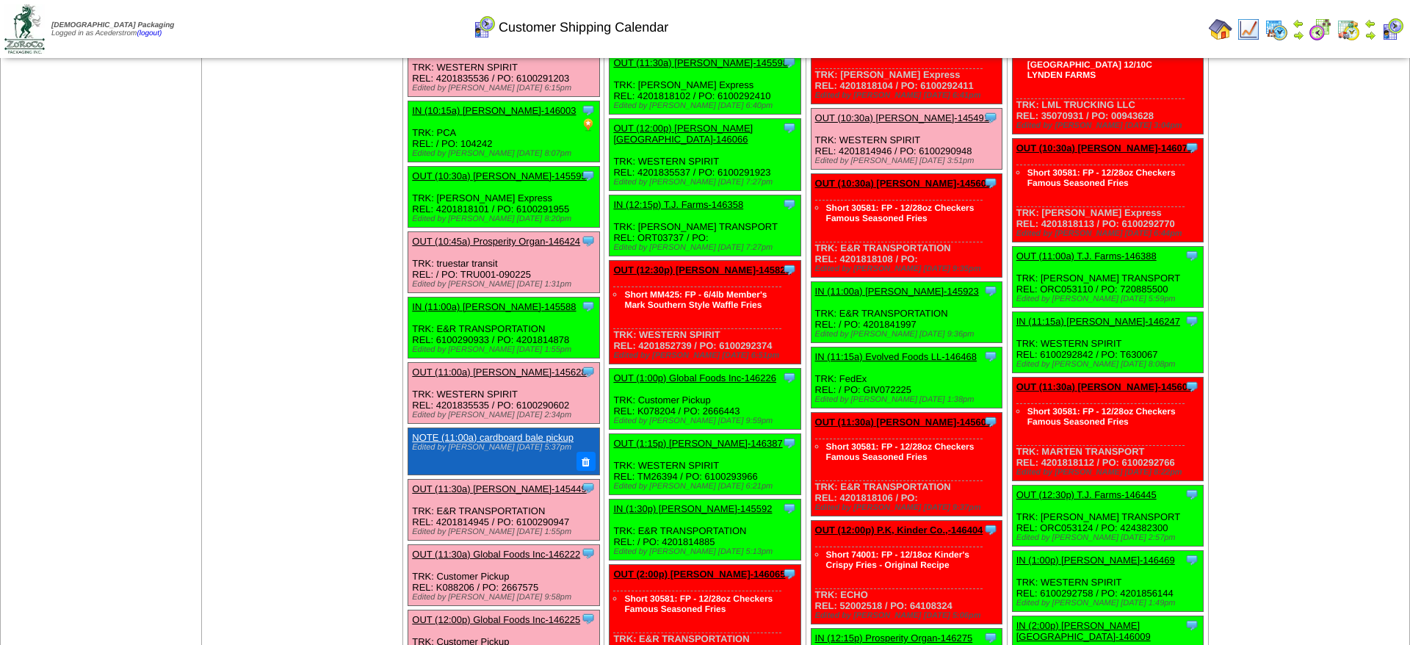
click at [446, 181] on link "OUT (10:30a) [PERSON_NAME]-145595" at bounding box center [499, 175] width 174 height 11
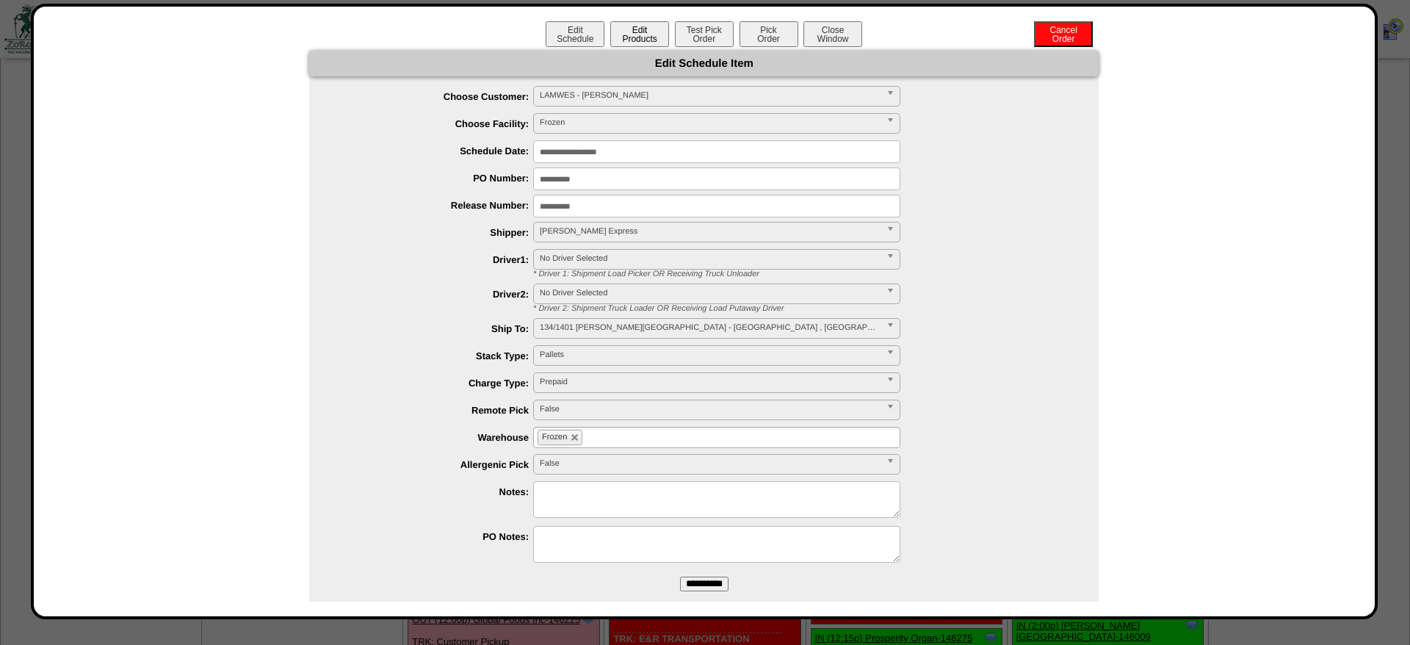
click at [657, 37] on button "Edit Products" at bounding box center [639, 34] width 59 height 26
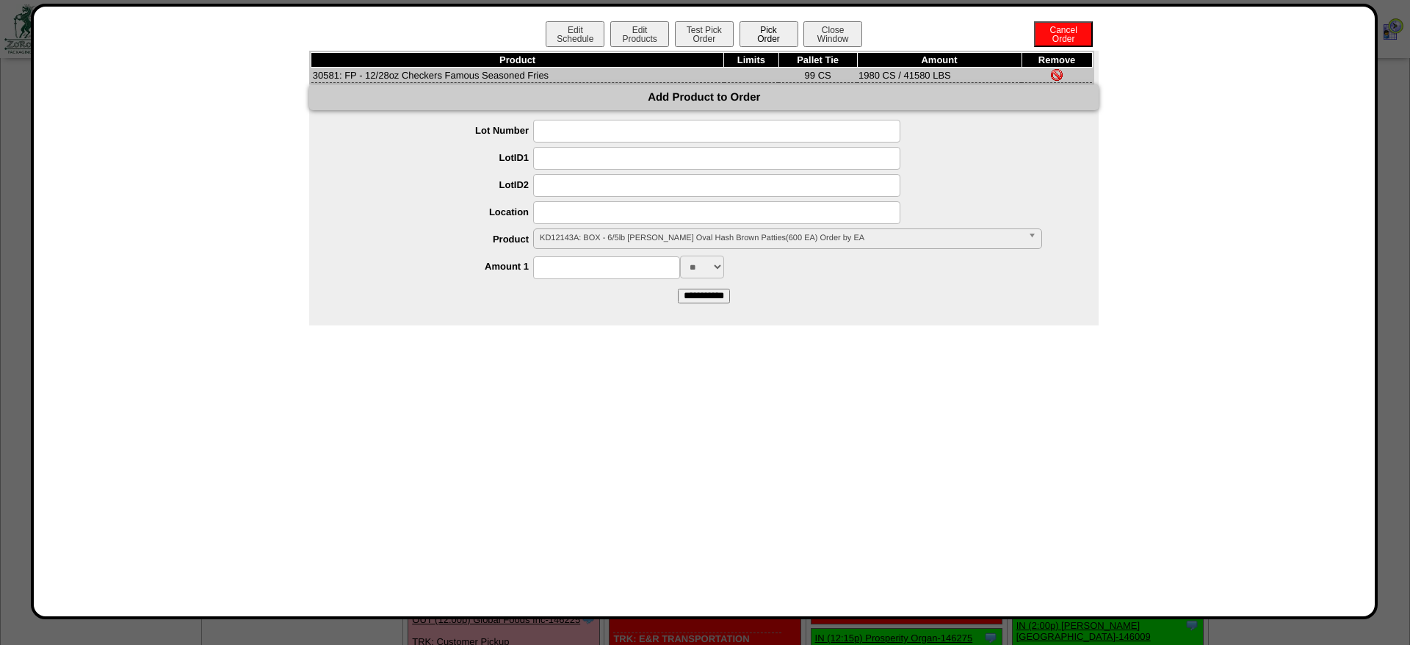
click at [751, 33] on button "Pick Order" at bounding box center [769, 34] width 59 height 26
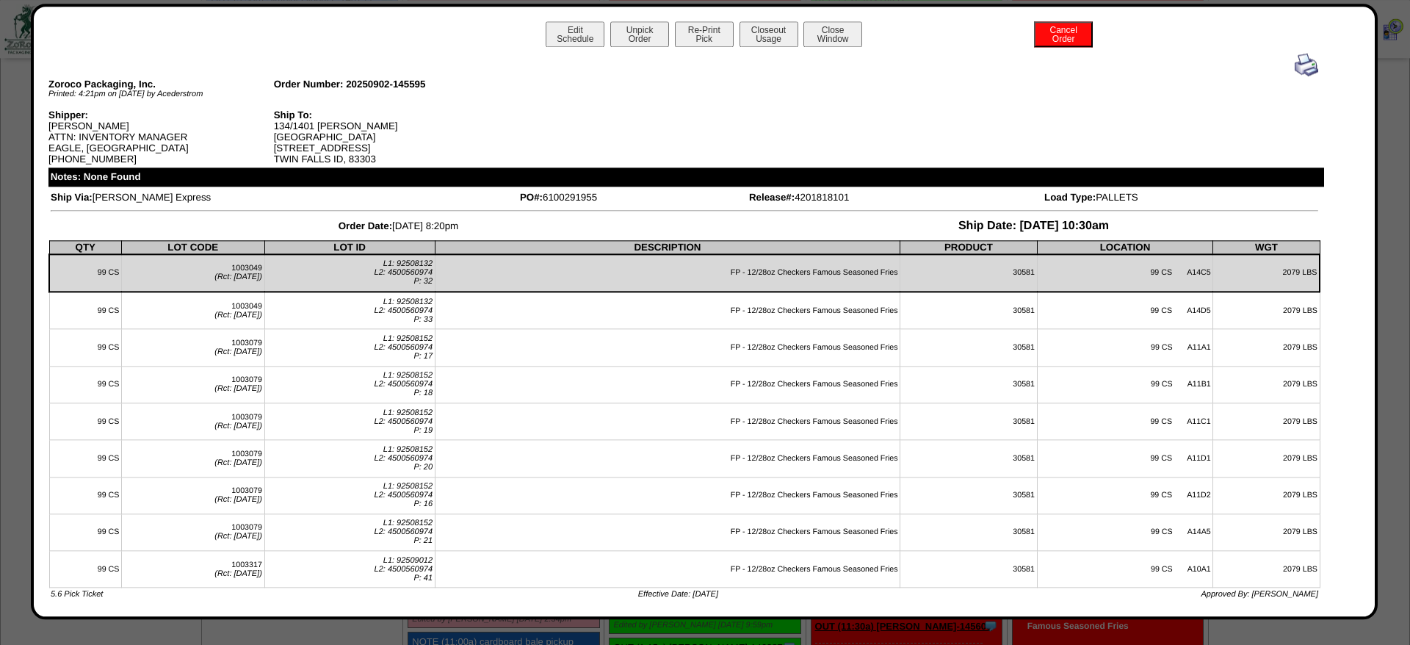
scroll to position [450, 0]
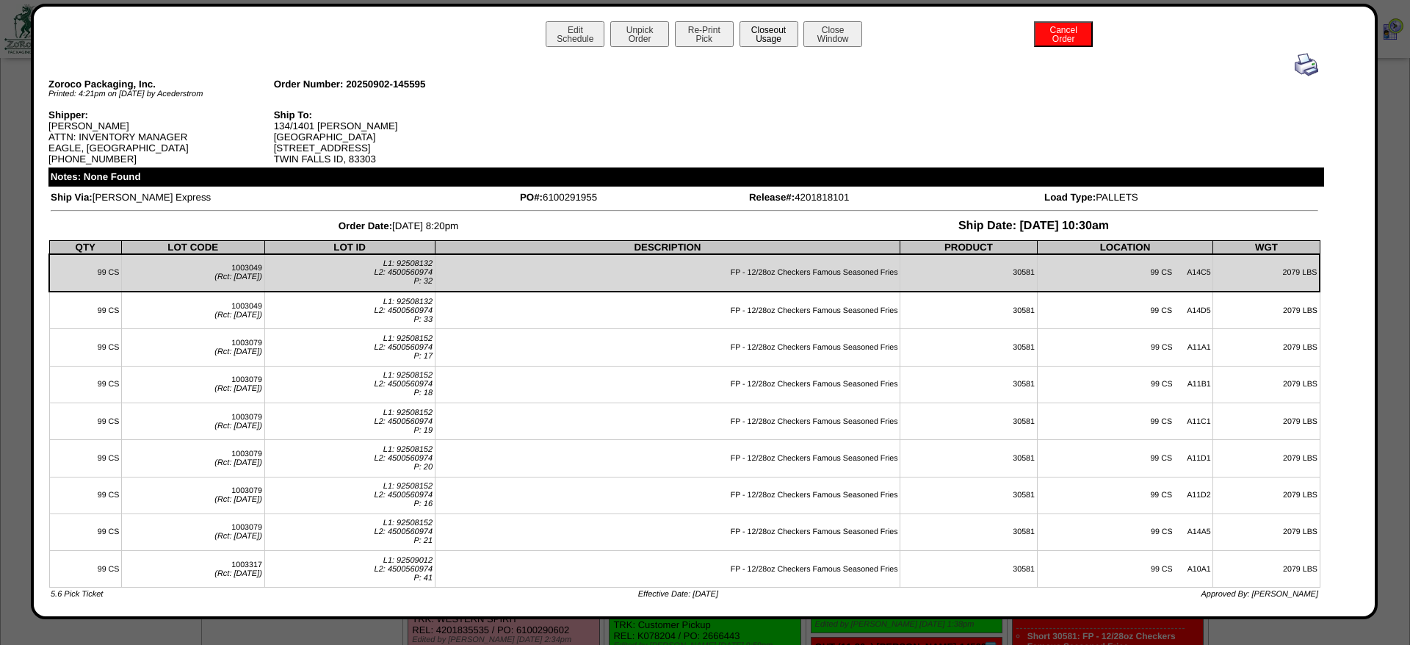
click at [774, 35] on button "Closeout Usage" at bounding box center [769, 34] width 59 height 26
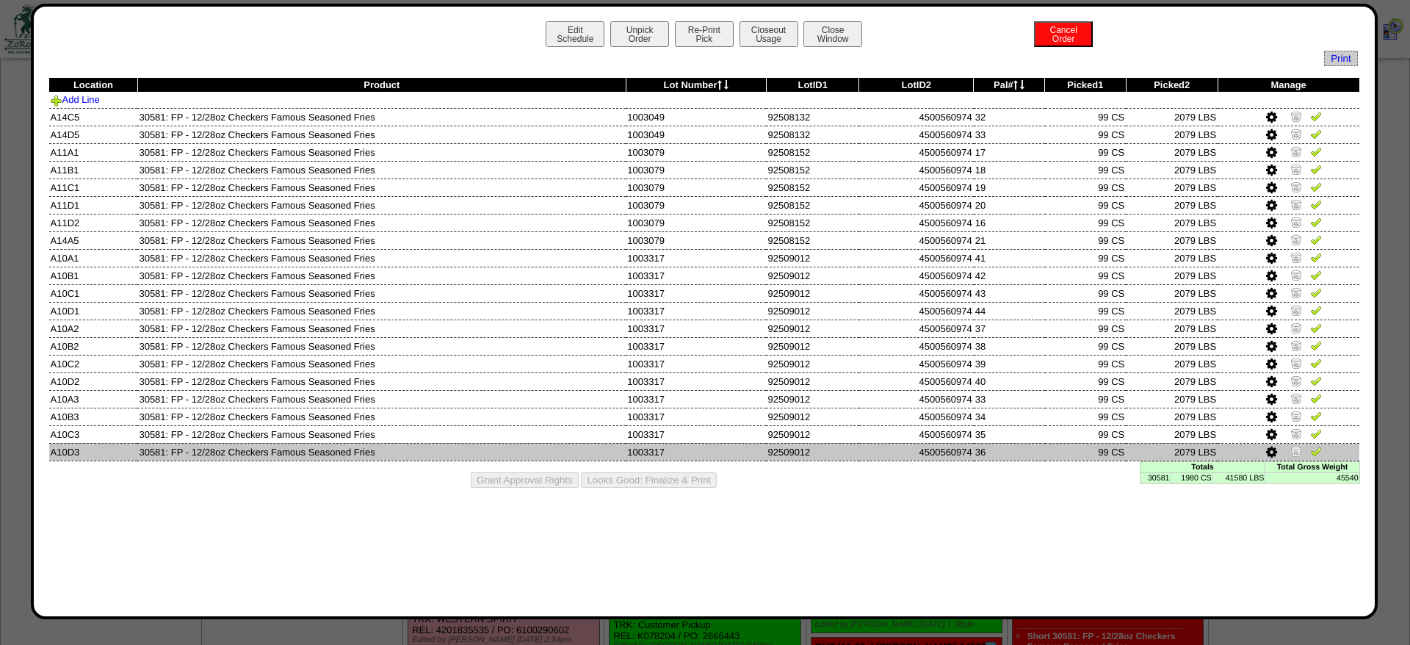
click at [1296, 457] on img at bounding box center [1297, 451] width 12 height 12
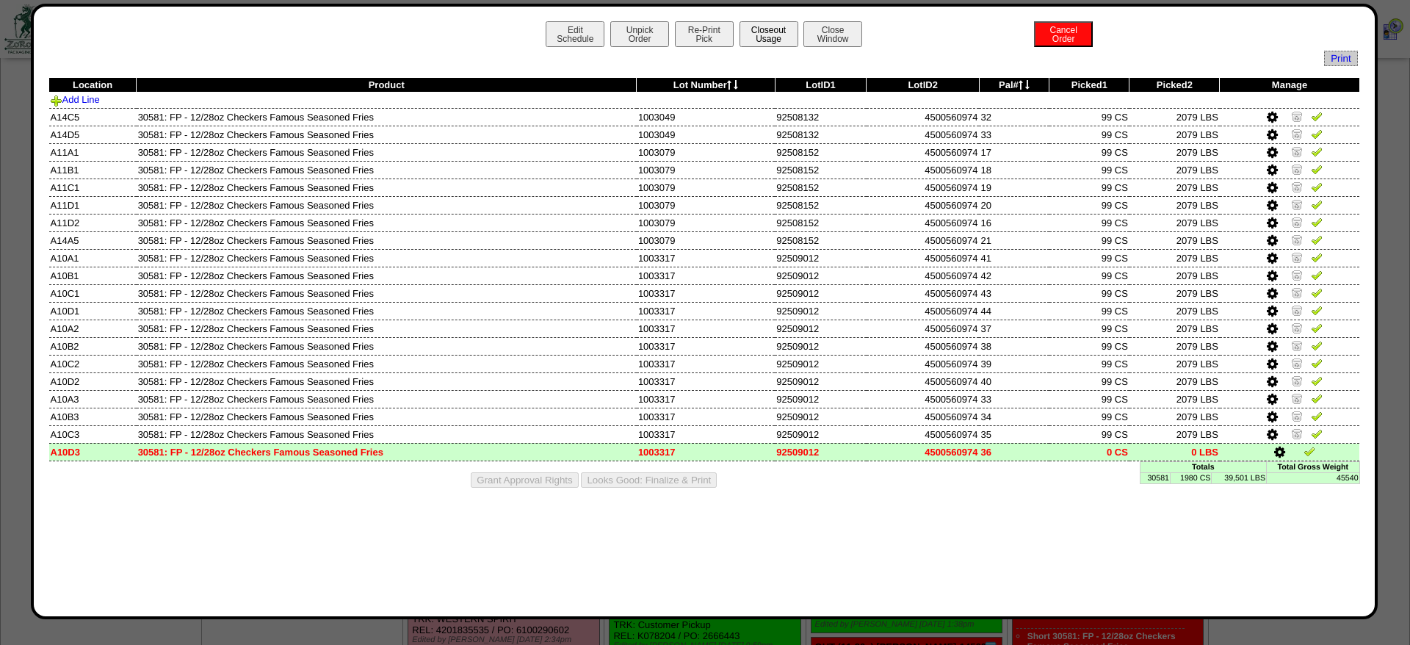
click at [754, 35] on button "Closeout Usage" at bounding box center [769, 34] width 59 height 26
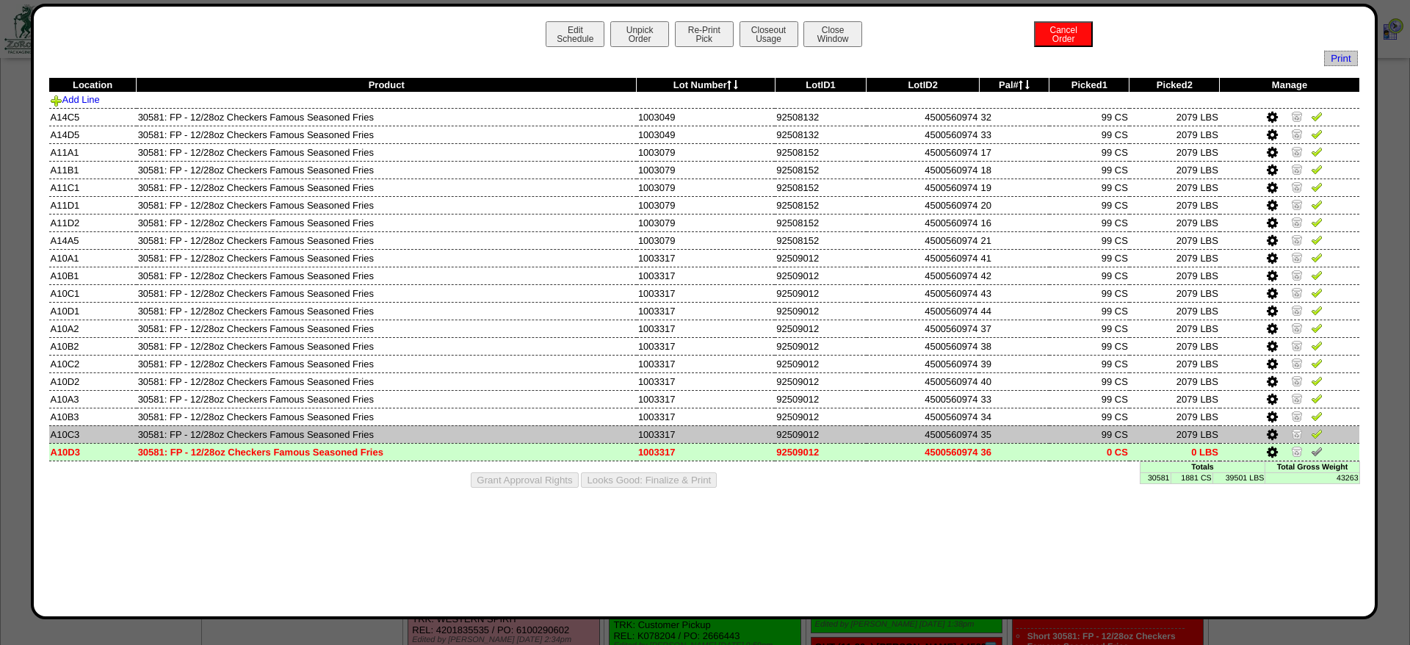
click at [1295, 439] on img at bounding box center [1297, 434] width 12 height 12
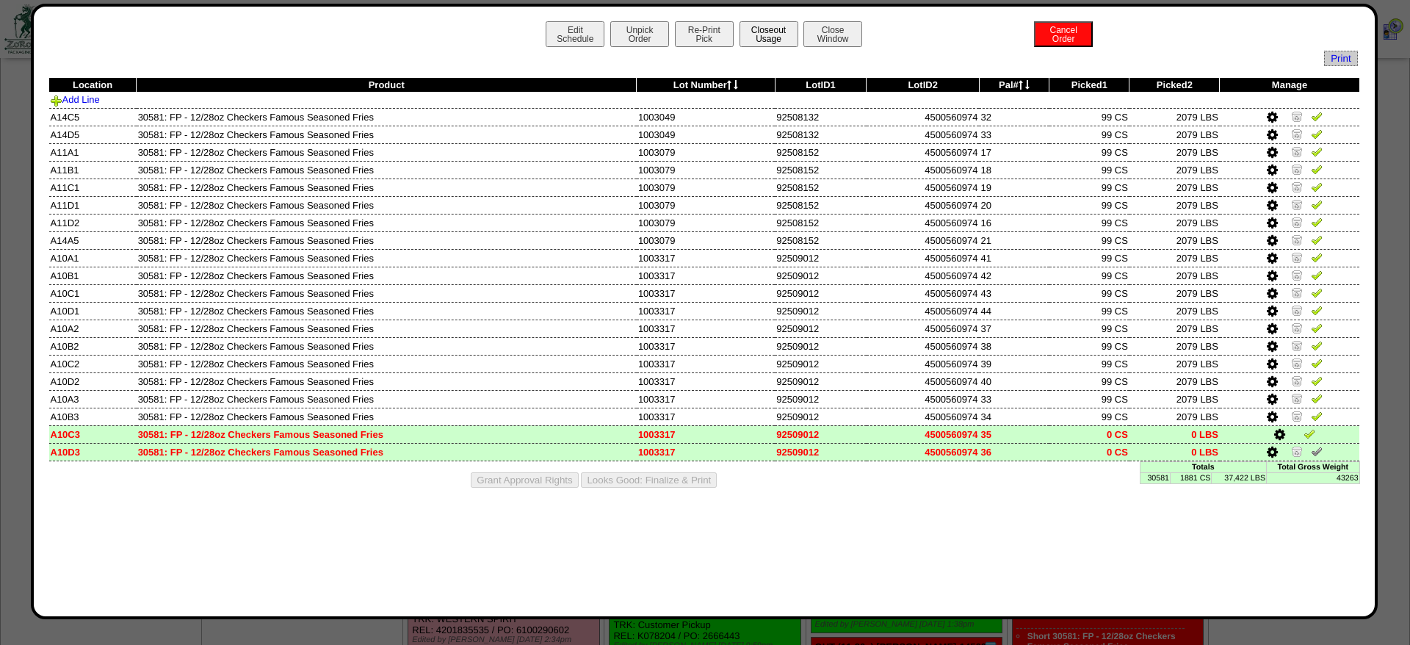
click at [782, 38] on button "Closeout Usage" at bounding box center [769, 34] width 59 height 26
click at [707, 20] on div "Edit Schedule Unpick Order Re-Print Pick Closeout Usage Cancel Order Close Wind…" at bounding box center [704, 312] width 1347 height 616
click at [707, 26] on button "Re-Print Pick" at bounding box center [704, 34] width 59 height 26
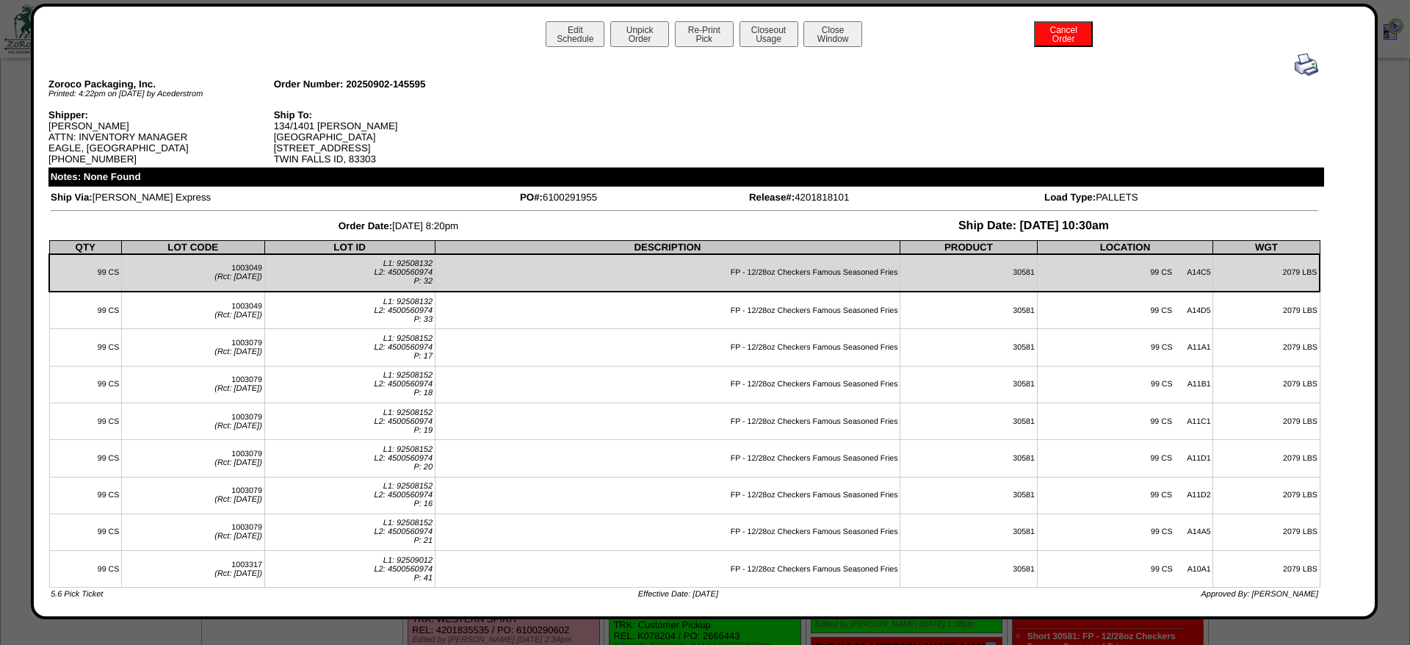
click at [1300, 68] on img at bounding box center [1307, 65] width 24 height 24
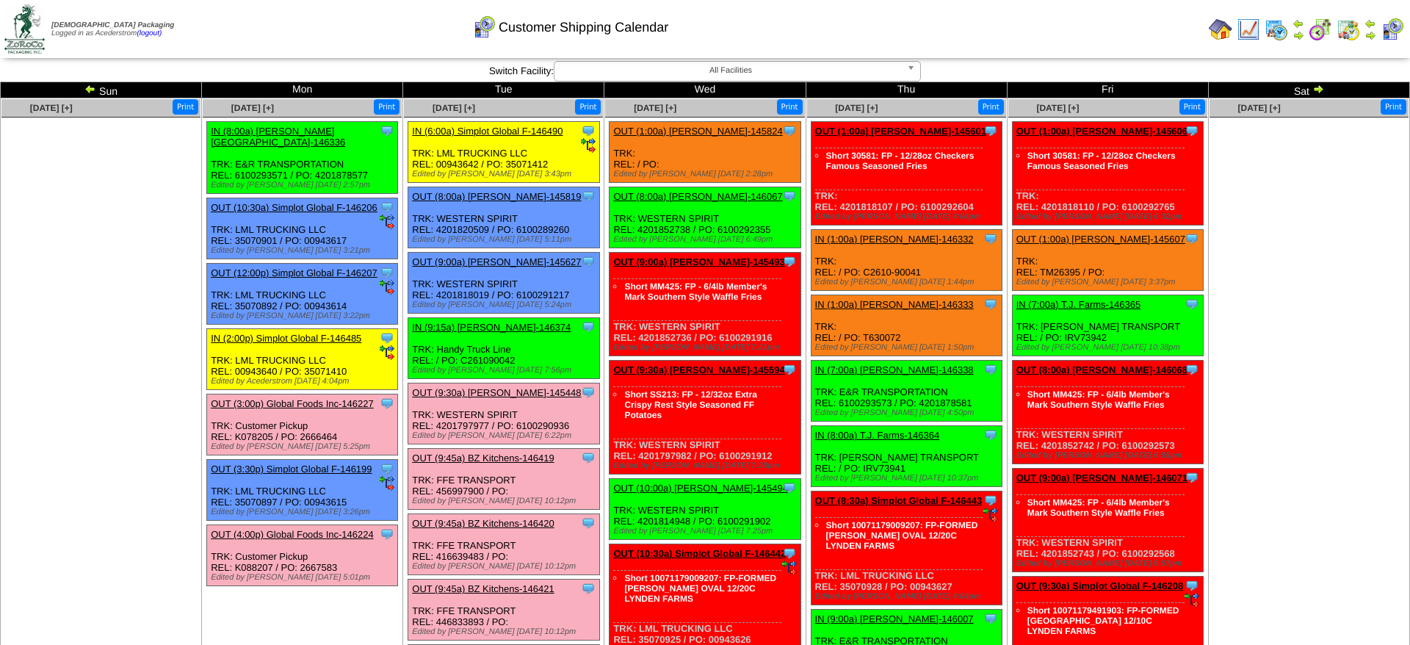
click at [137, 237] on ul at bounding box center [100, 228] width 199 height 220
click at [99, 198] on ul at bounding box center [100, 228] width 199 height 220
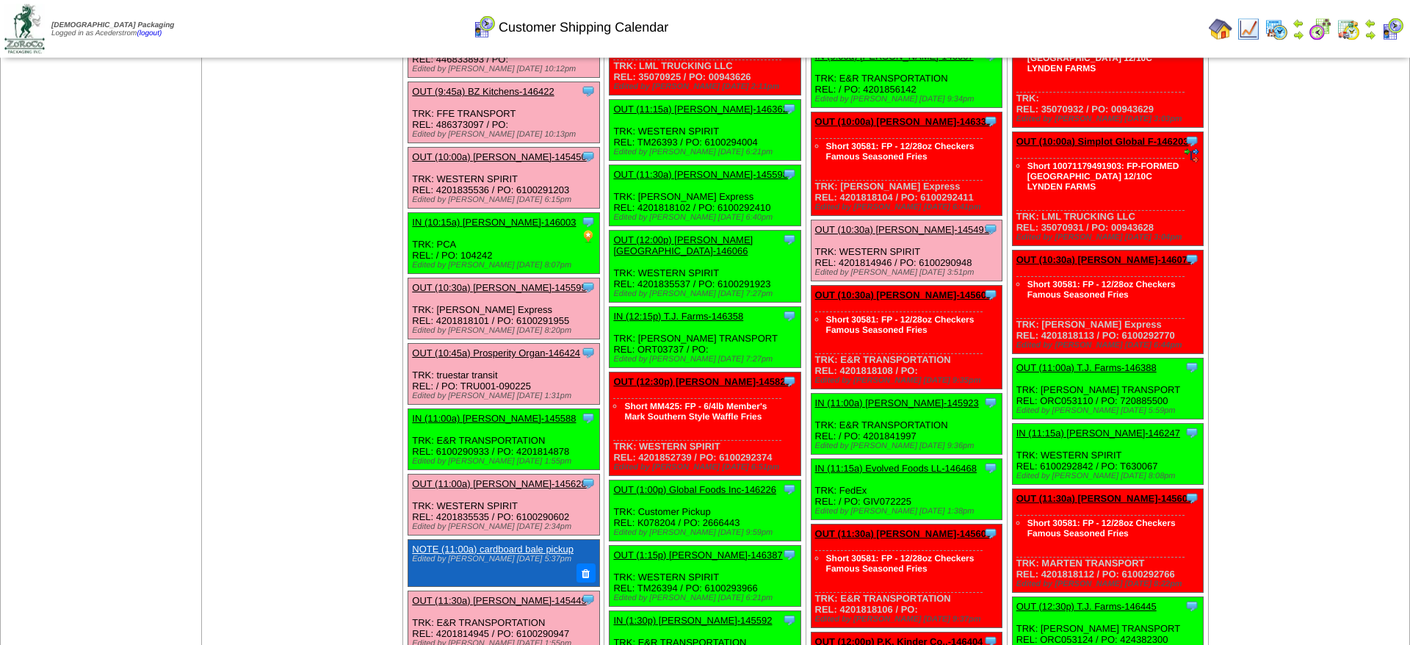
scroll to position [674, 0]
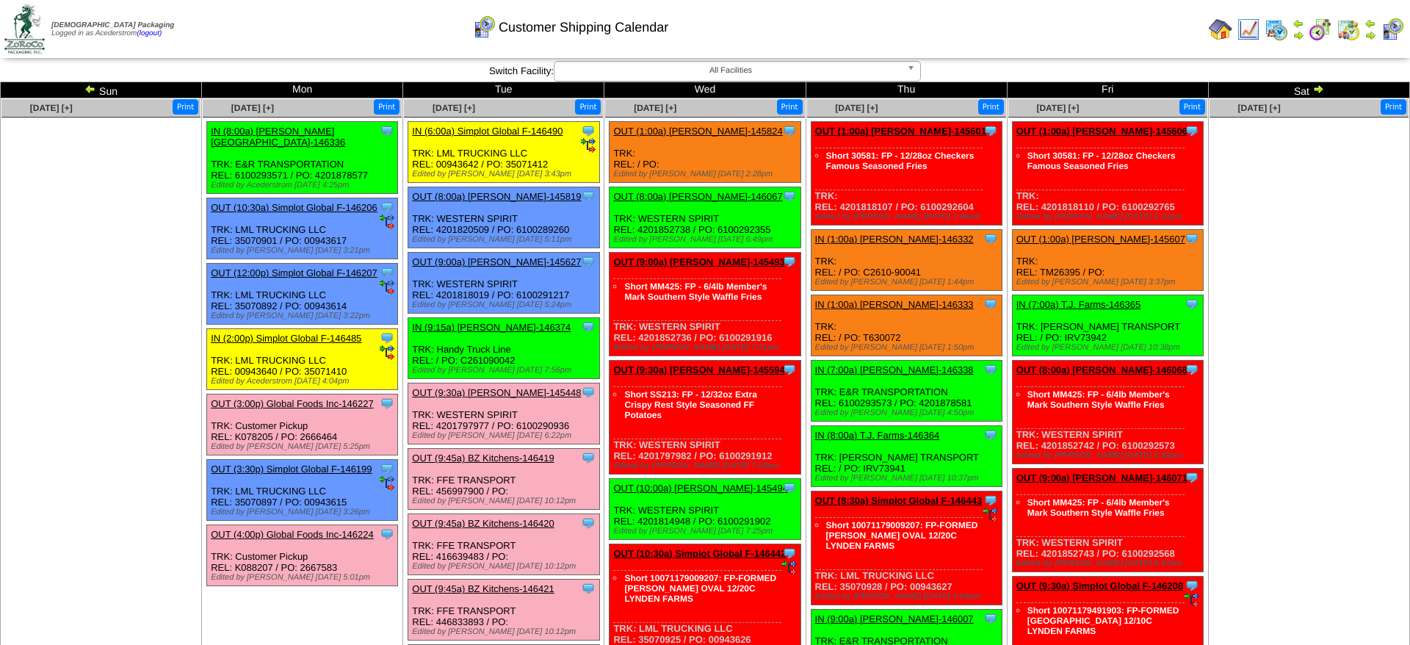
click at [1340, 212] on ul at bounding box center [1309, 228] width 199 height 220
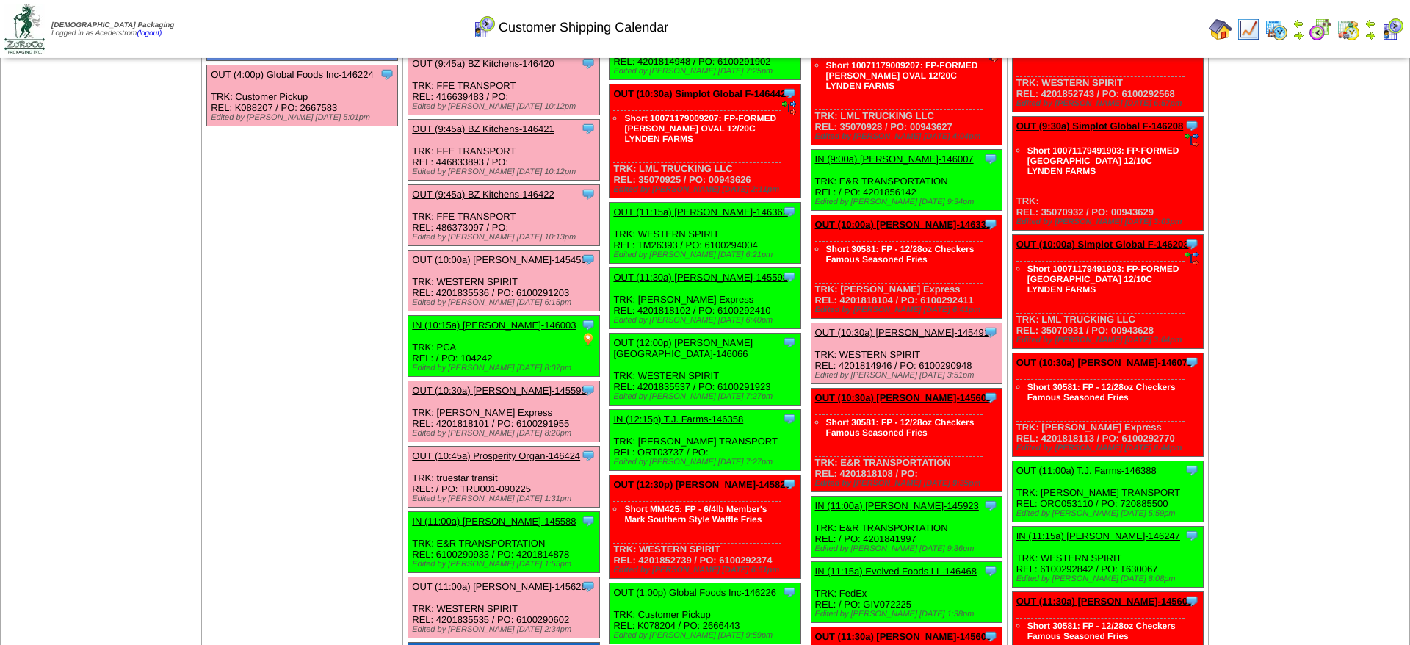
scroll to position [450, 0]
